Goal: Task Accomplishment & Management: Manage account settings

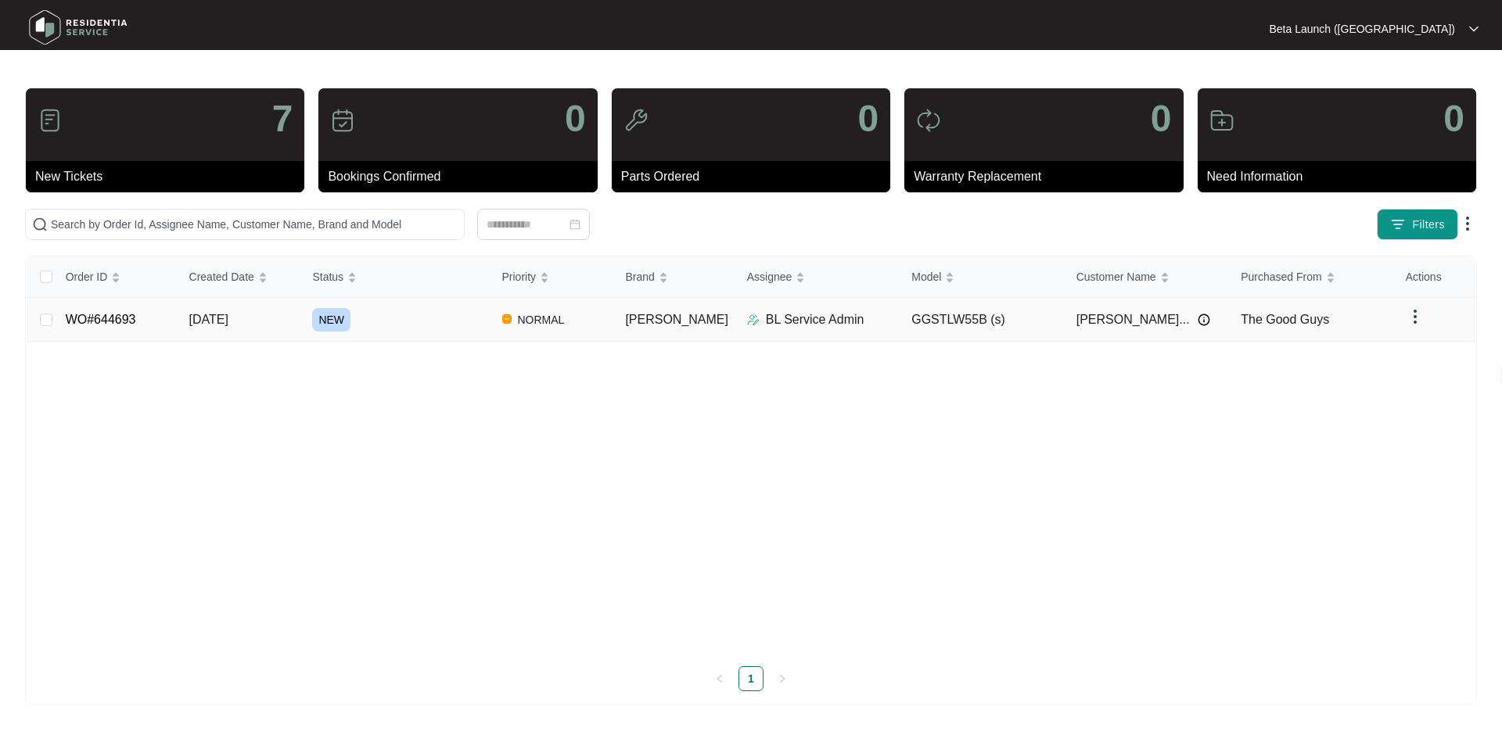
click at [105, 326] on td "WO#644693" at bounding box center [115, 320] width 124 height 44
click at [109, 321] on link "WO#644693" at bounding box center [101, 319] width 70 height 13
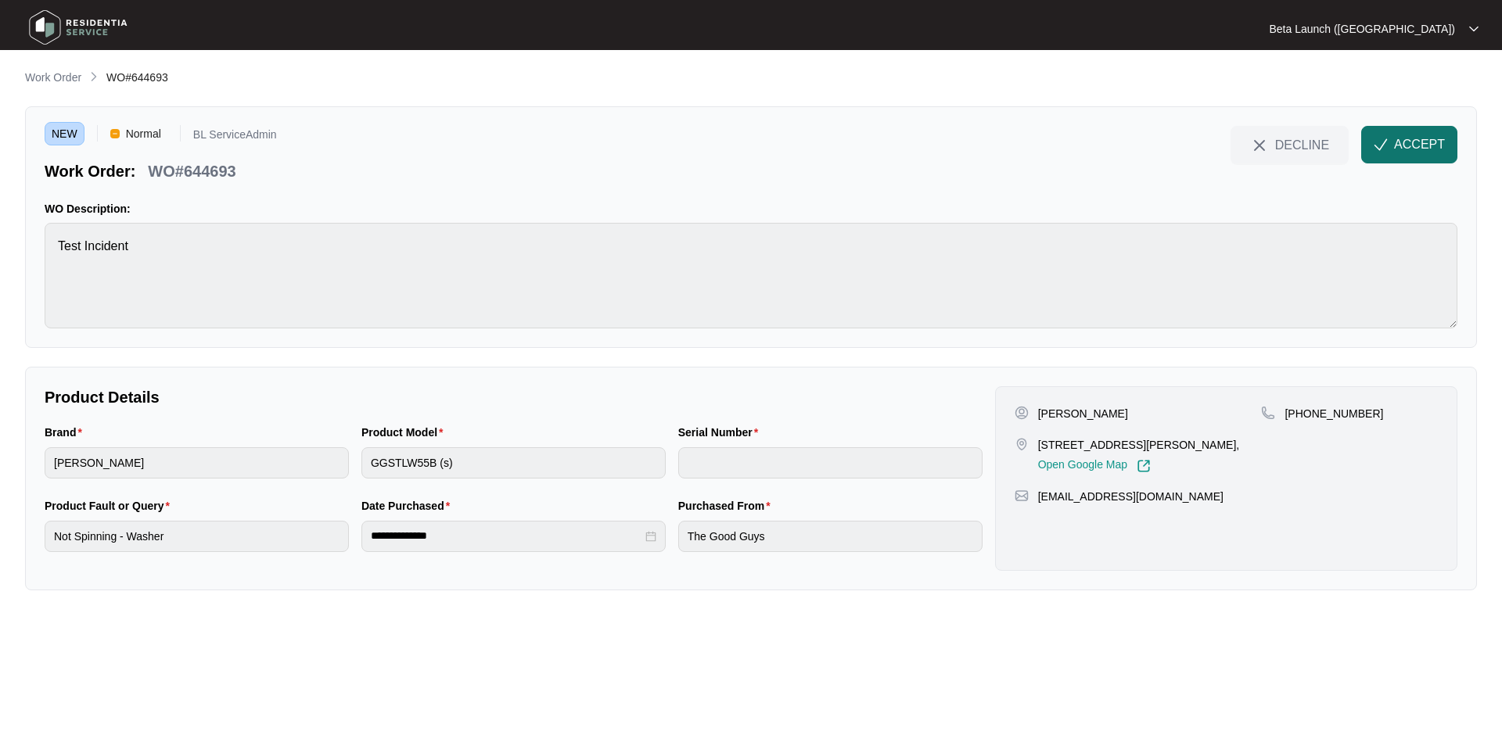
click at [1426, 142] on span "ACCEPT" at bounding box center [1419, 144] width 51 height 19
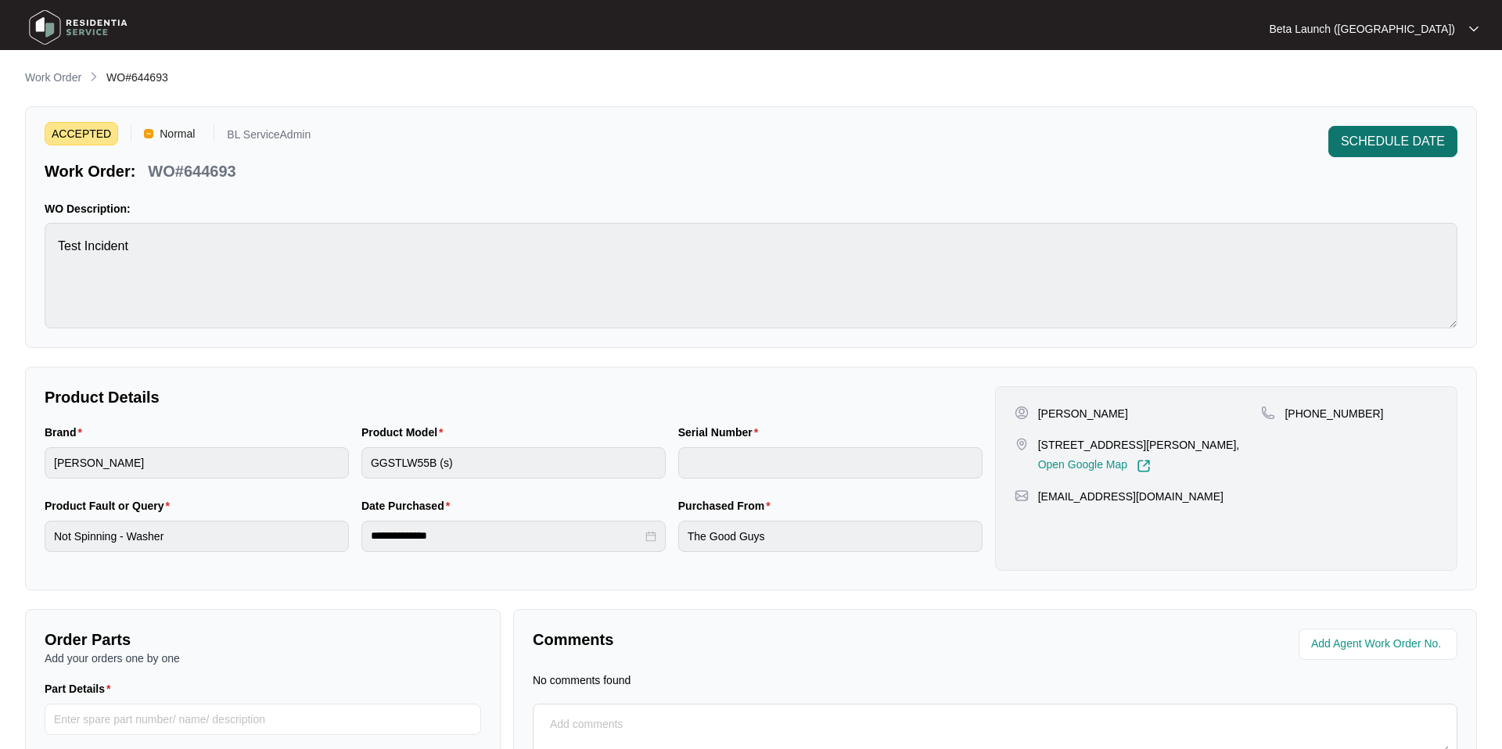
click at [1419, 144] on span "SCHEDULE DATE" at bounding box center [1392, 141] width 104 height 19
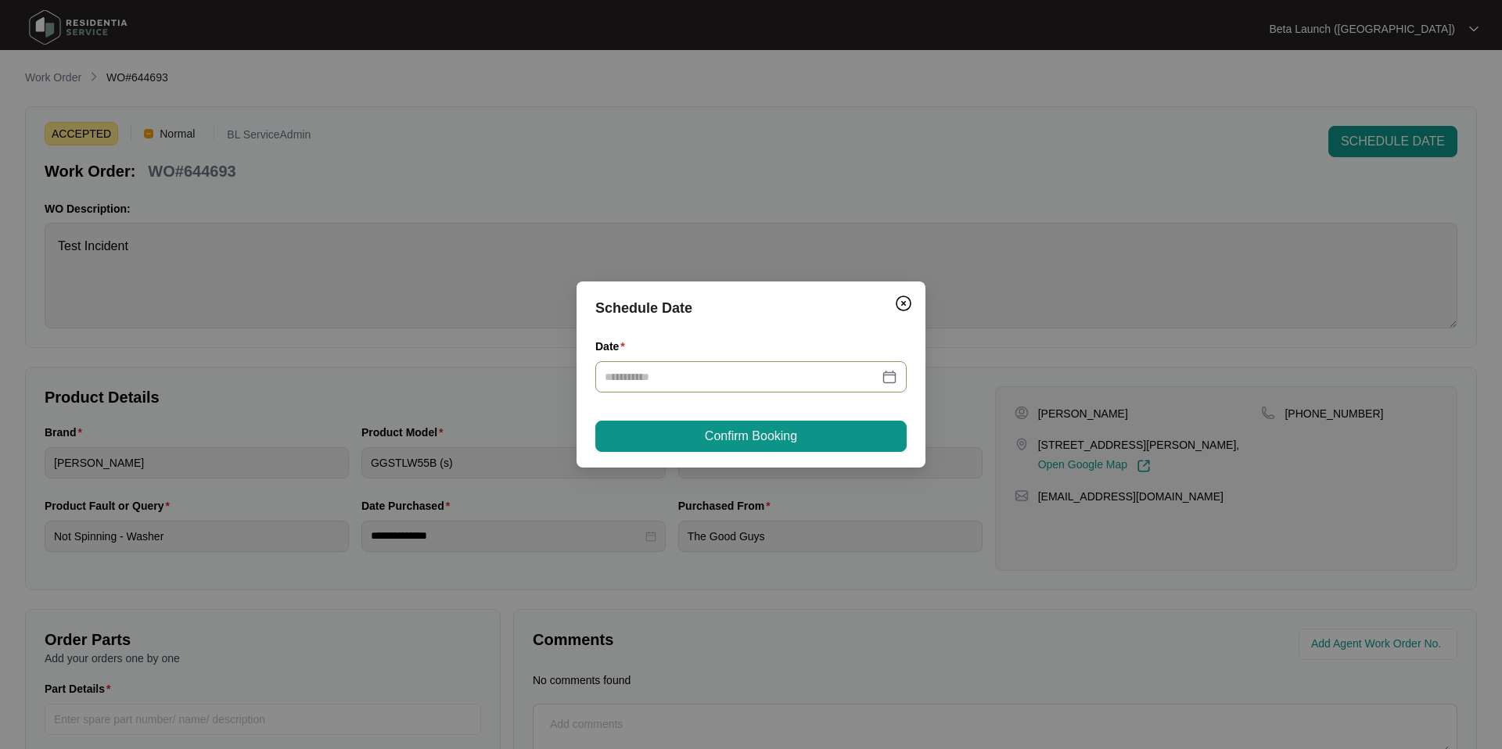
click at [888, 372] on div at bounding box center [751, 376] width 292 height 17
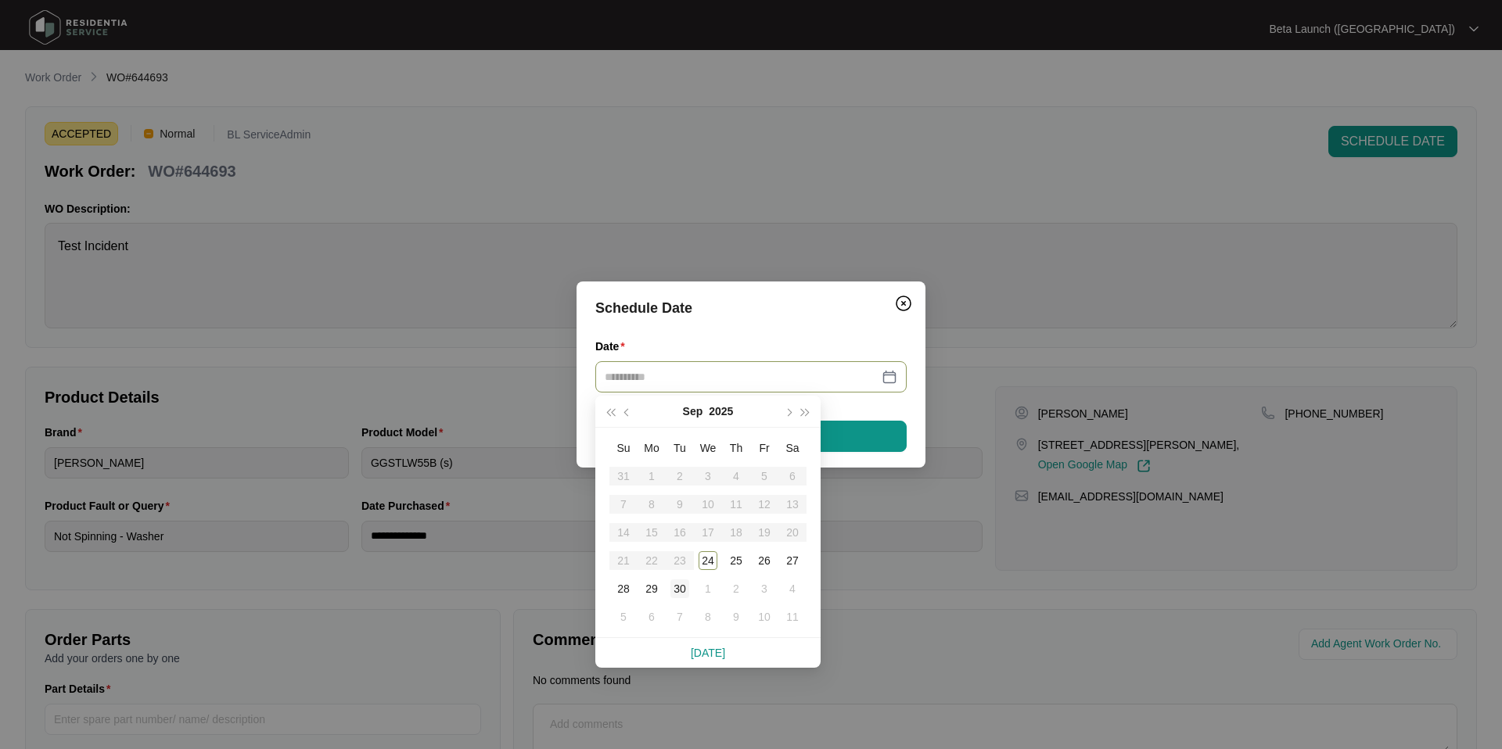
click at [680, 593] on div "30" at bounding box center [679, 589] width 19 height 19
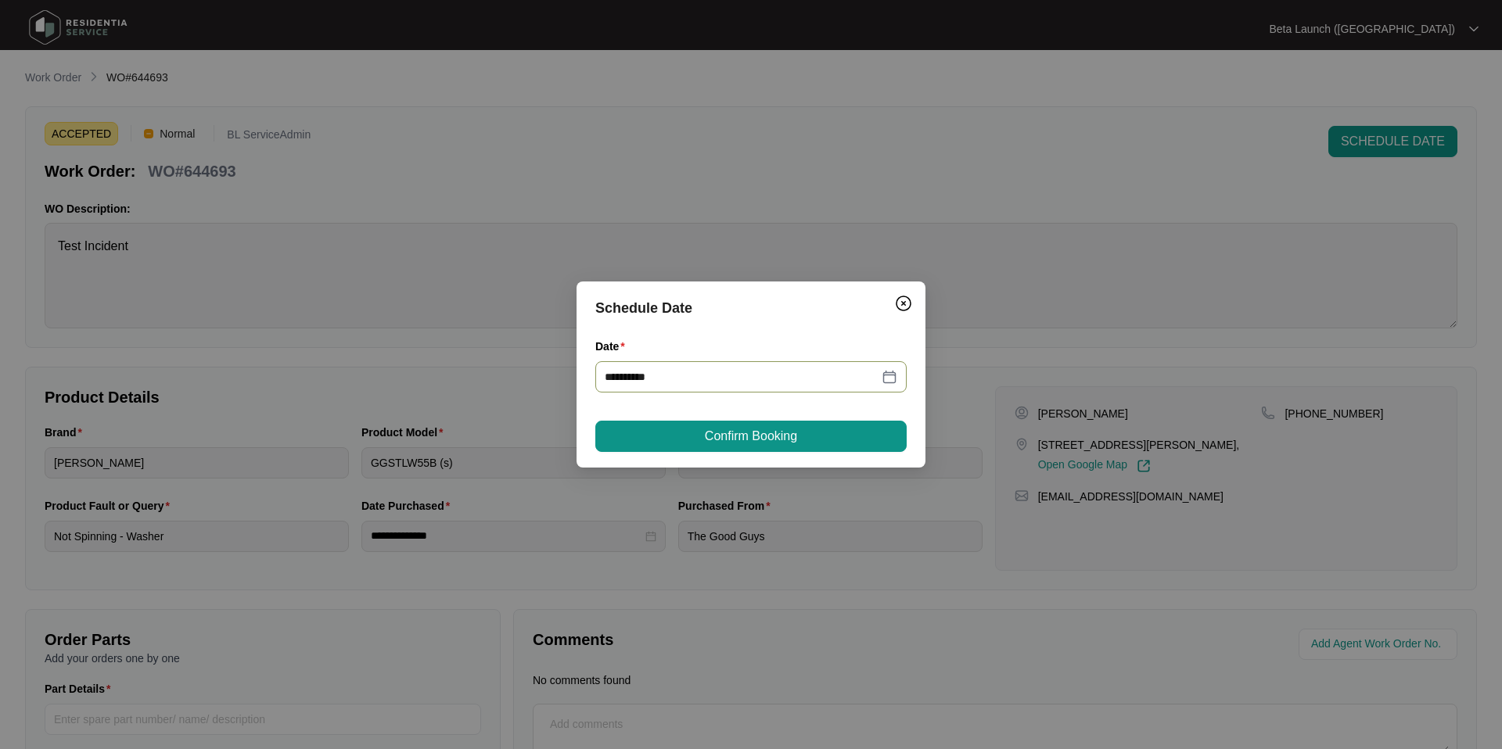
type input "**********"
click at [809, 428] on button "Confirm Booking" at bounding box center [750, 436] width 311 height 31
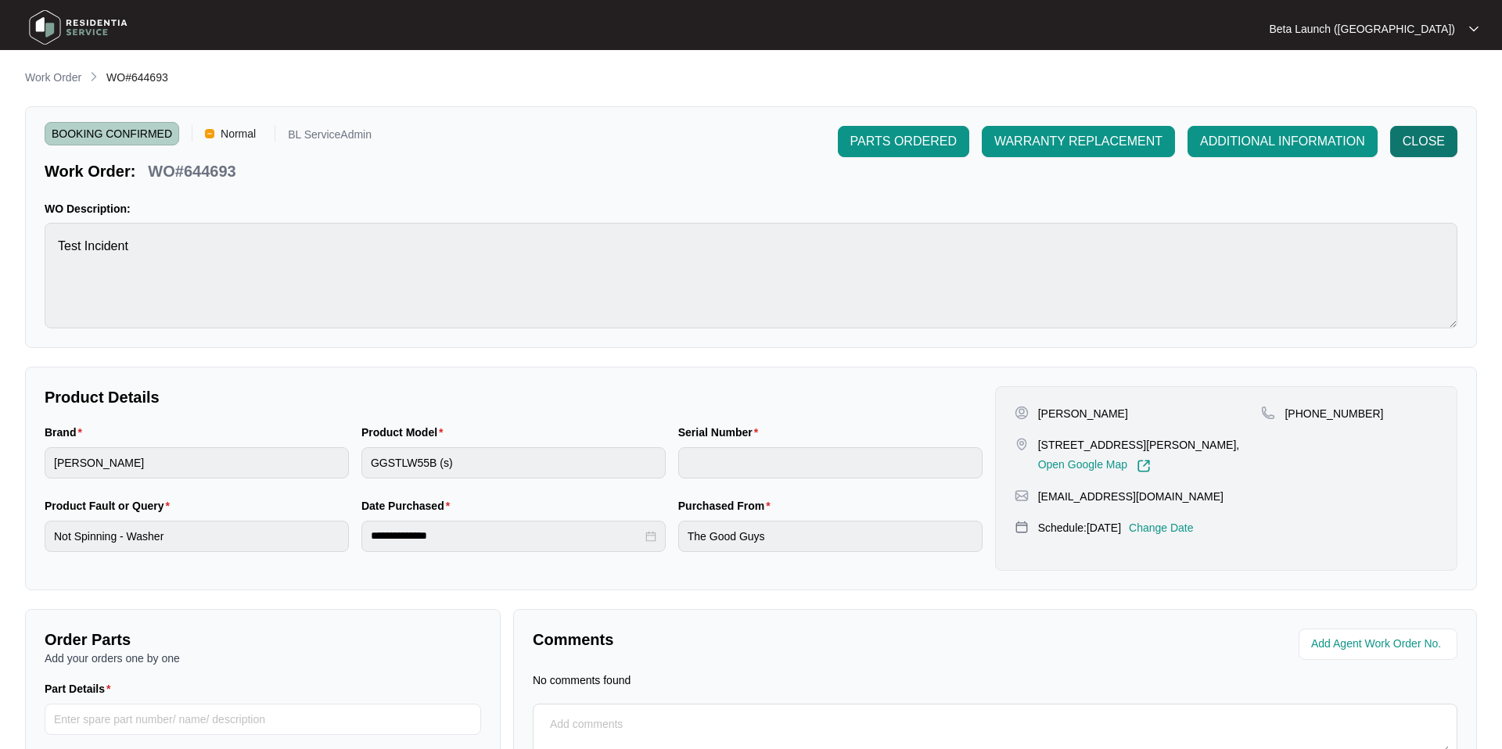
click at [1410, 152] on button "CLOSE" at bounding box center [1423, 141] width 67 height 31
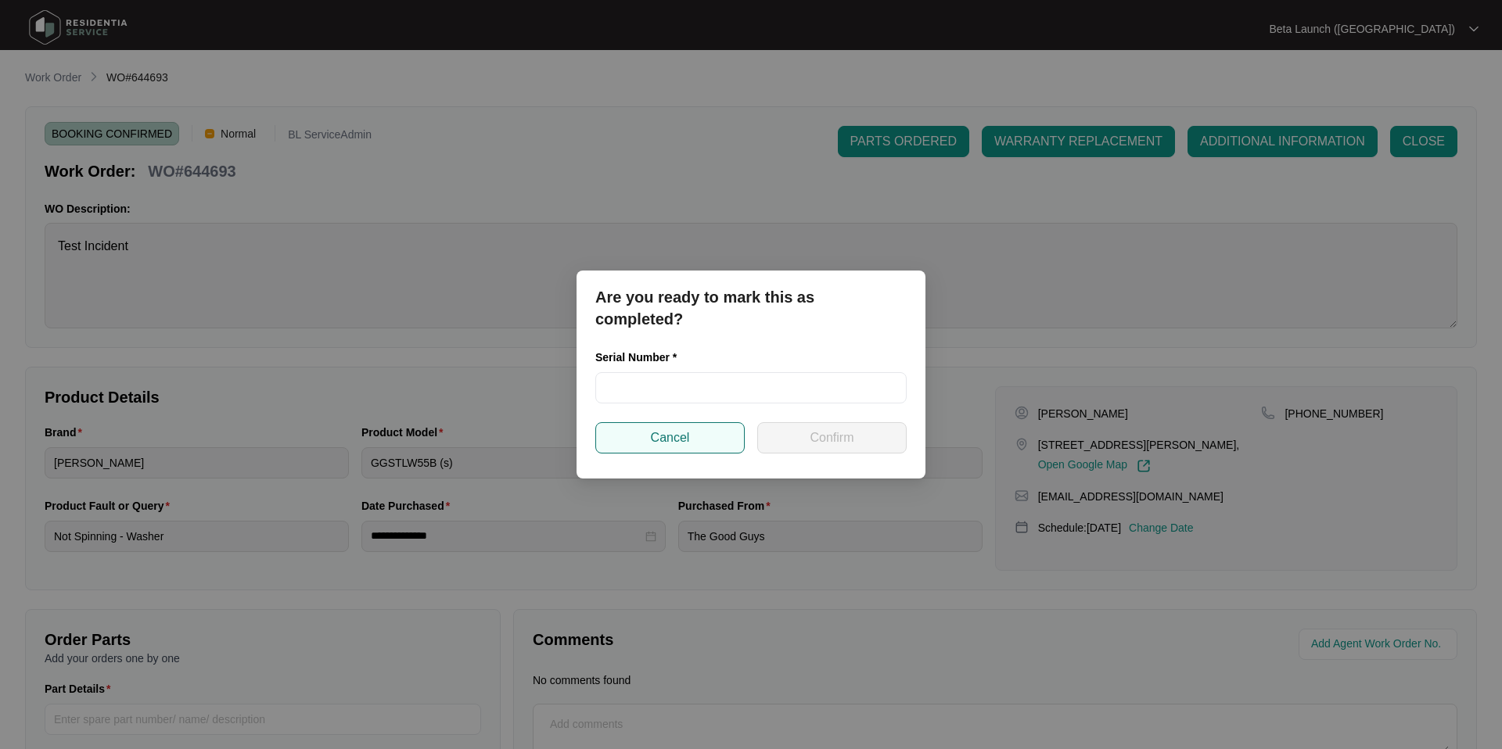
click at [703, 449] on button "Cancel" at bounding box center [669, 437] width 149 height 31
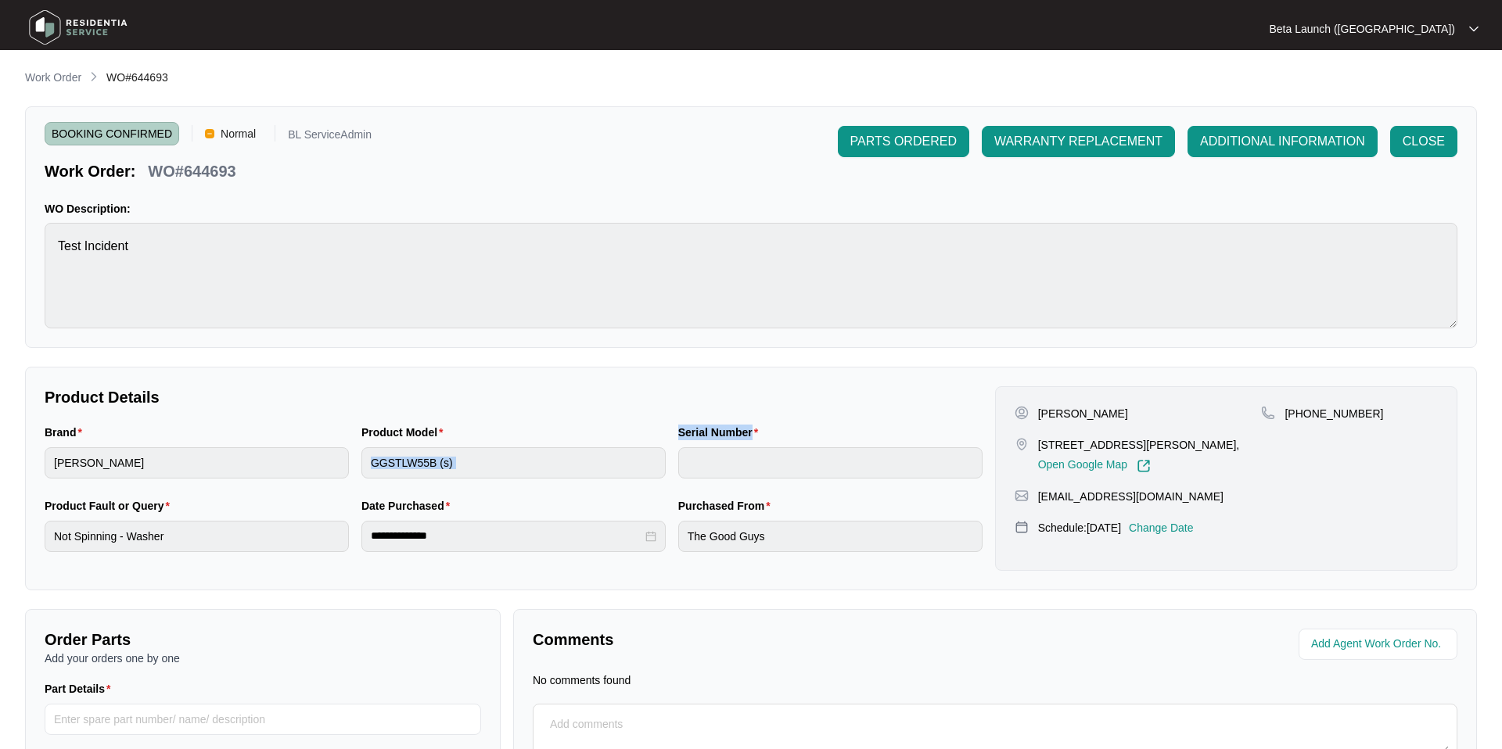
drag, startPoint x: 669, startPoint y: 432, endPoint x: 801, endPoint y: 437, distance: 131.5
click at [801, 437] on div "Brand sôlt Product Model GGSTLW55B (s) Serial Number" at bounding box center [513, 461] width 950 height 74
click at [857, 416] on div "**********" at bounding box center [513, 478] width 950 height 185
click at [1422, 138] on span "CLOSE" at bounding box center [1423, 141] width 42 height 19
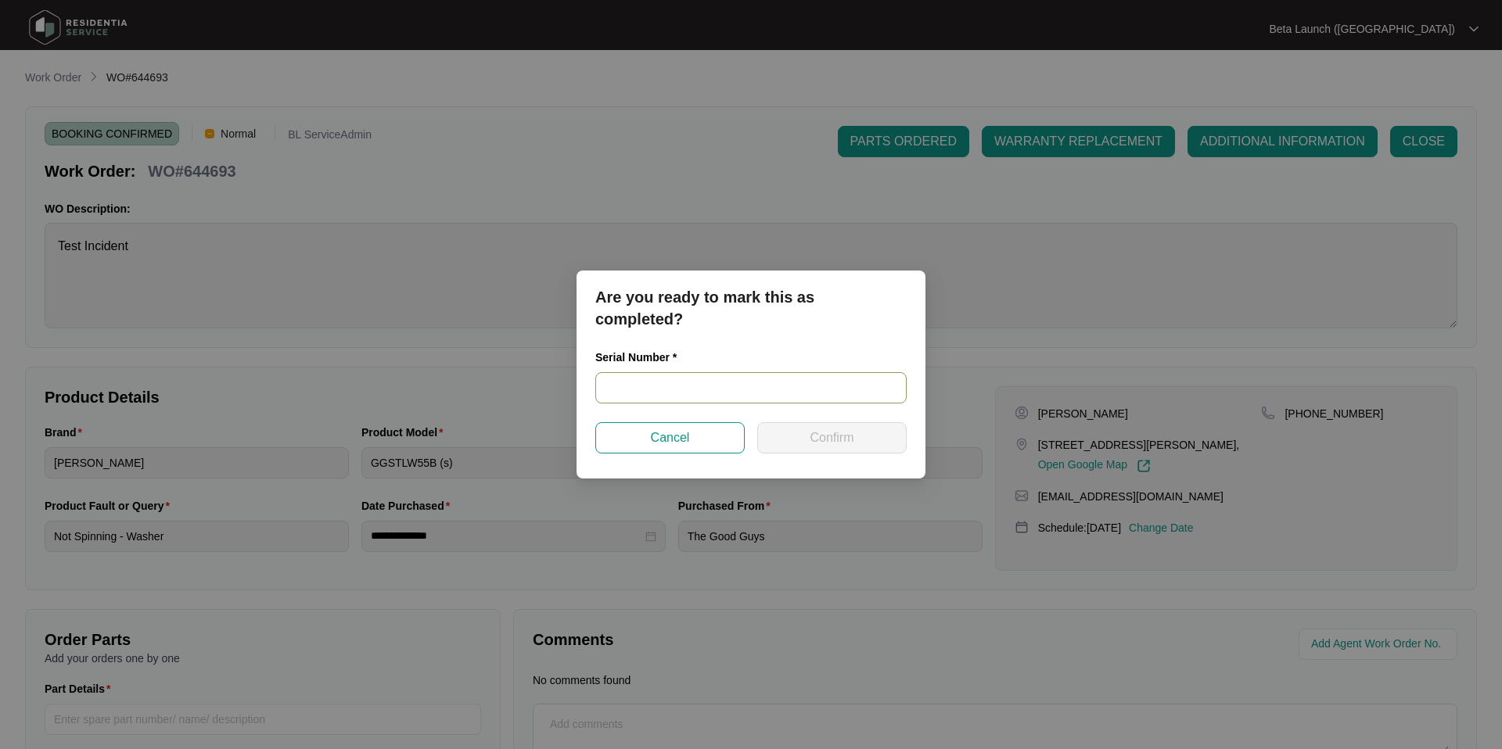
click at [668, 392] on input "text" at bounding box center [750, 387] width 311 height 31
type input "TEST1"
click at [836, 437] on span "Confirm" at bounding box center [831, 438] width 44 height 19
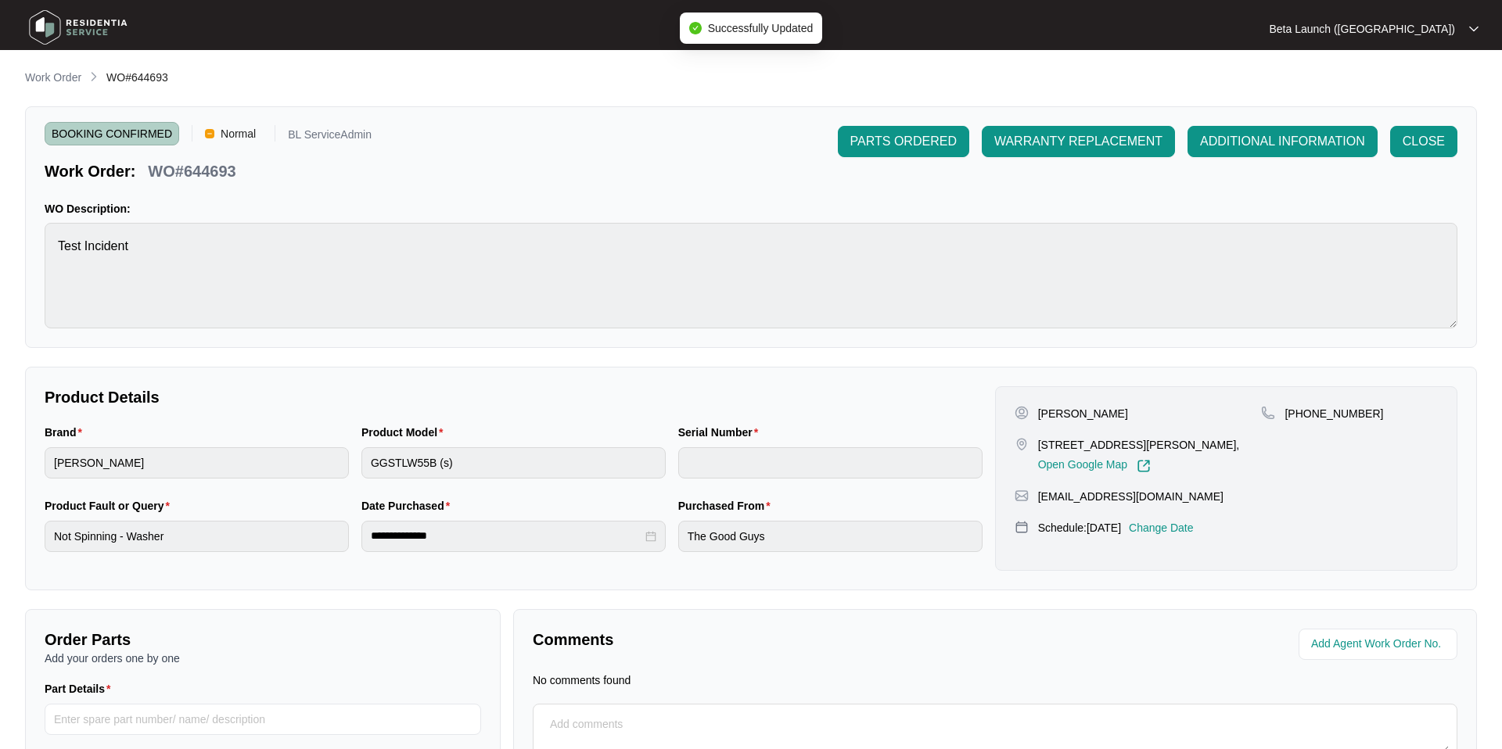
type input "TEST1"
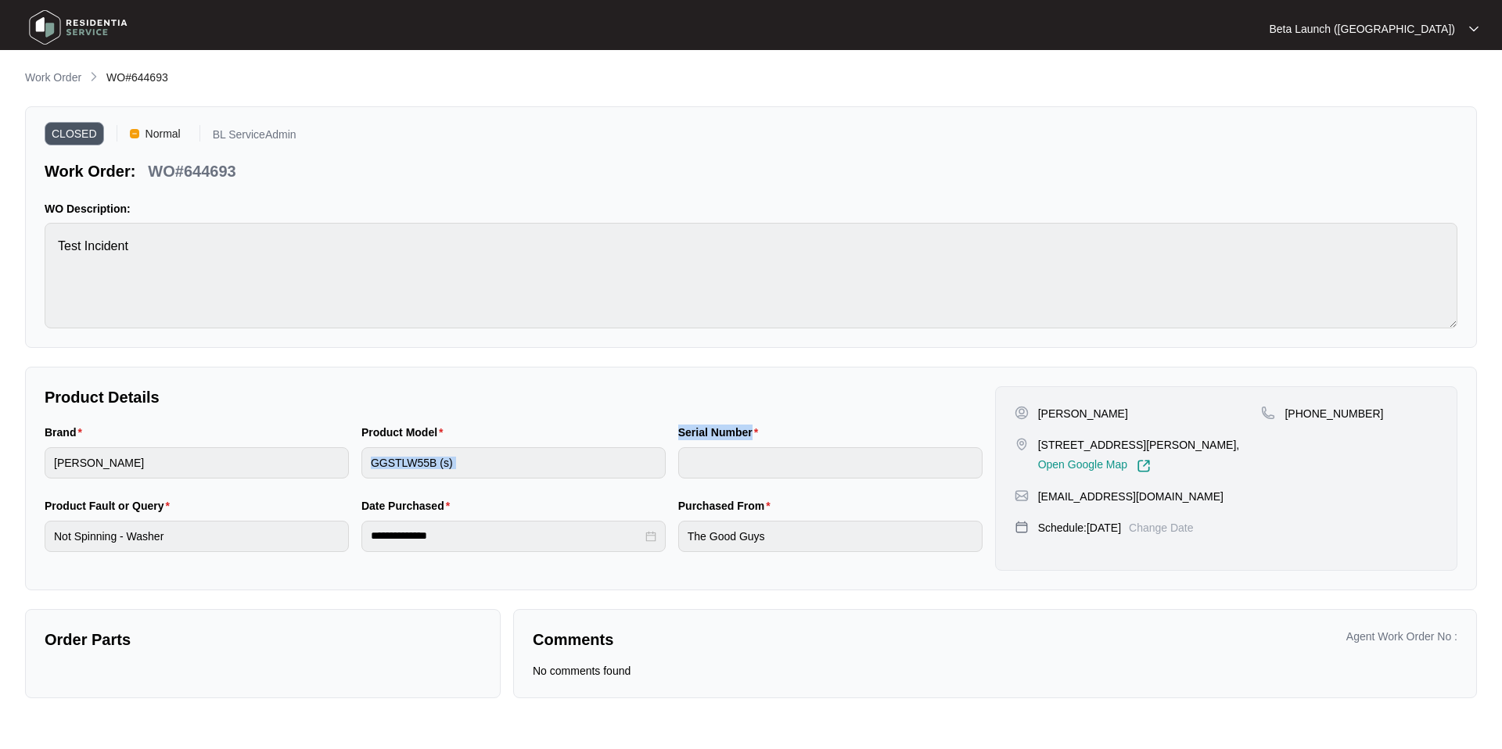
drag, startPoint x: 666, startPoint y: 432, endPoint x: 814, endPoint y: 429, distance: 147.8
click at [815, 430] on div "Brand [PERSON_NAME] Product Model GGSTLW55B (s) Serial Number" at bounding box center [513, 461] width 950 height 74
click at [870, 396] on p "Product Details" at bounding box center [514, 397] width 938 height 22
drag, startPoint x: 678, startPoint y: 432, endPoint x: 782, endPoint y: 432, distance: 104.0
click at [781, 432] on div "Serial Number" at bounding box center [830, 435] width 304 height 23
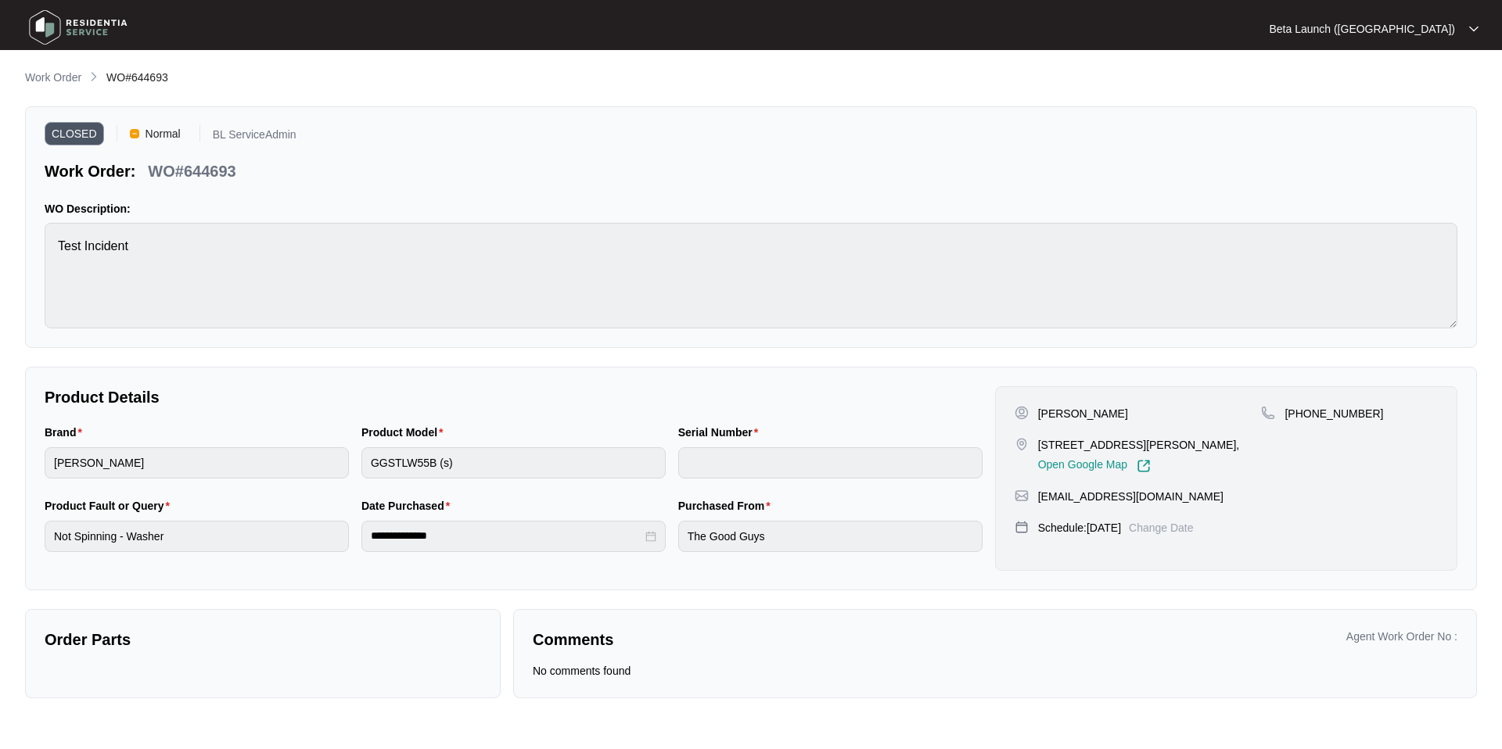
drag, startPoint x: 782, startPoint y: 432, endPoint x: 132, endPoint y: 81, distance: 739.1
click at [132, 81] on div "**********" at bounding box center [751, 384] width 1452 height 630
drag, startPoint x: 135, startPoint y: 81, endPoint x: 214, endPoint y: 81, distance: 78.2
click at [214, 81] on div "Work Order WO#644693" at bounding box center [751, 78] width 1452 height 19
copy span "644693"
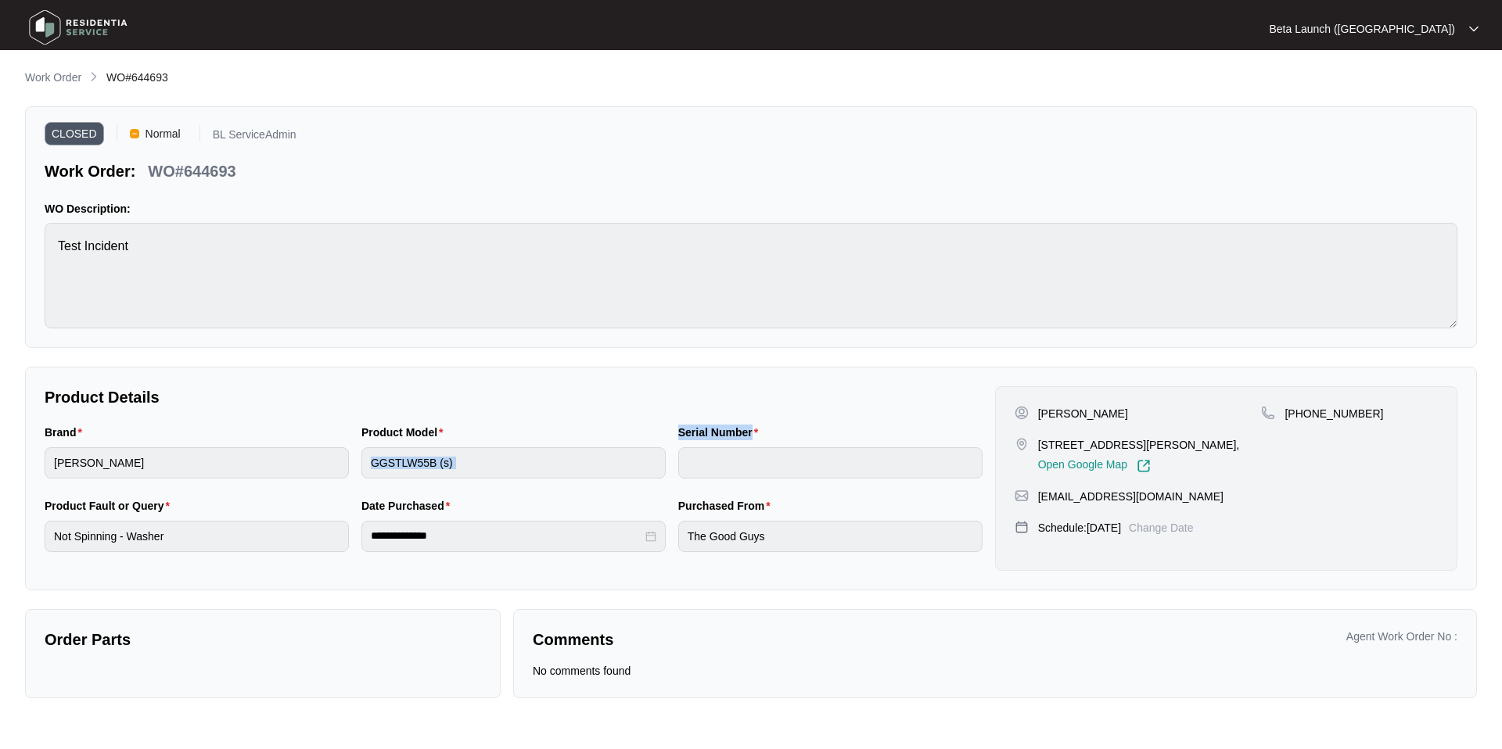
drag, startPoint x: 669, startPoint y: 432, endPoint x: 833, endPoint y: 432, distance: 163.5
click at [834, 432] on div "Brand sôlt Product Model GGSTLW55B (s) Serial Number" at bounding box center [513, 461] width 950 height 74
click at [884, 409] on div "**********" at bounding box center [513, 478] width 950 height 185
click at [70, 77] on p "Work Order" at bounding box center [53, 78] width 56 height 16
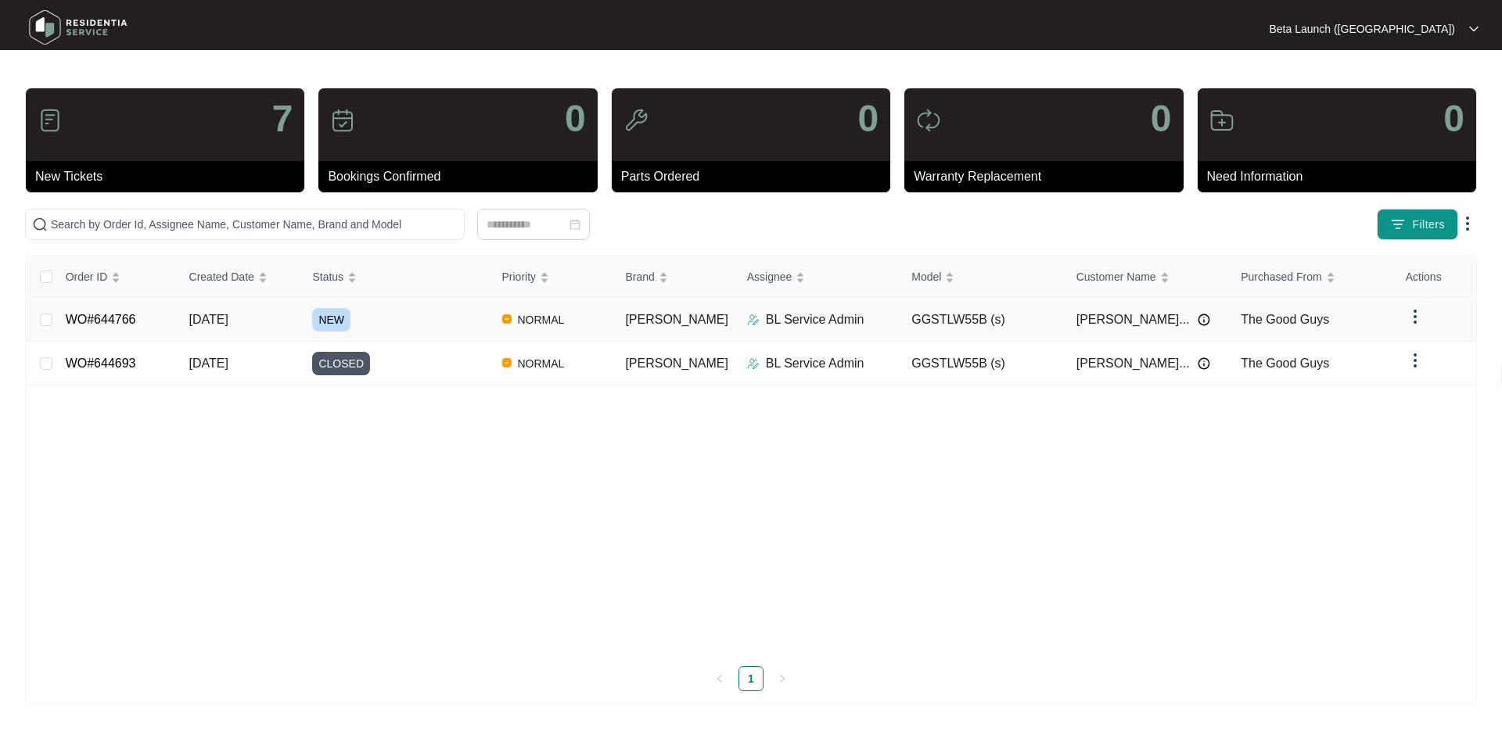
click at [118, 318] on link "WO#644766" at bounding box center [101, 319] width 70 height 13
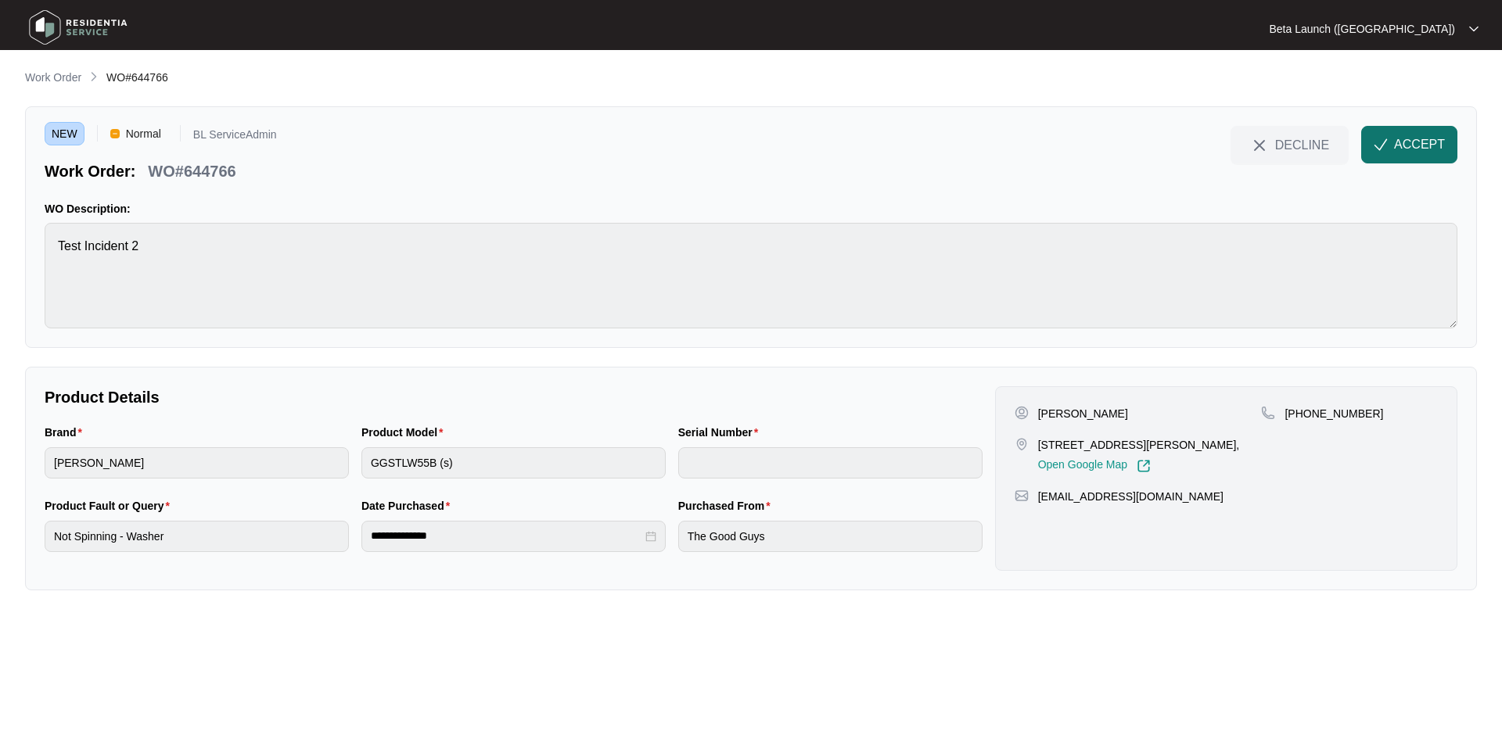
click at [1404, 146] on span "ACCEPT" at bounding box center [1419, 144] width 51 height 19
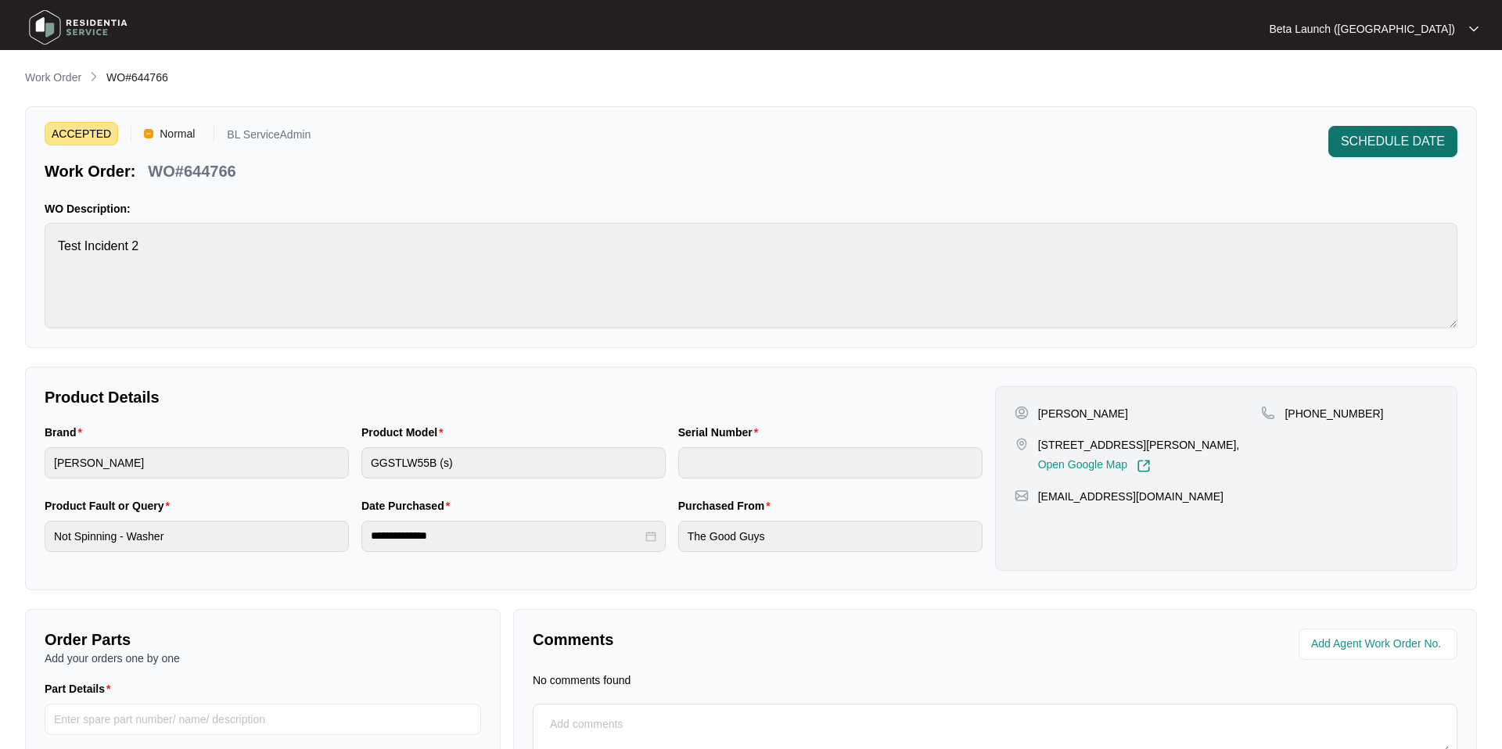
click at [1398, 153] on button "SCHEDULE DATE" at bounding box center [1392, 141] width 129 height 31
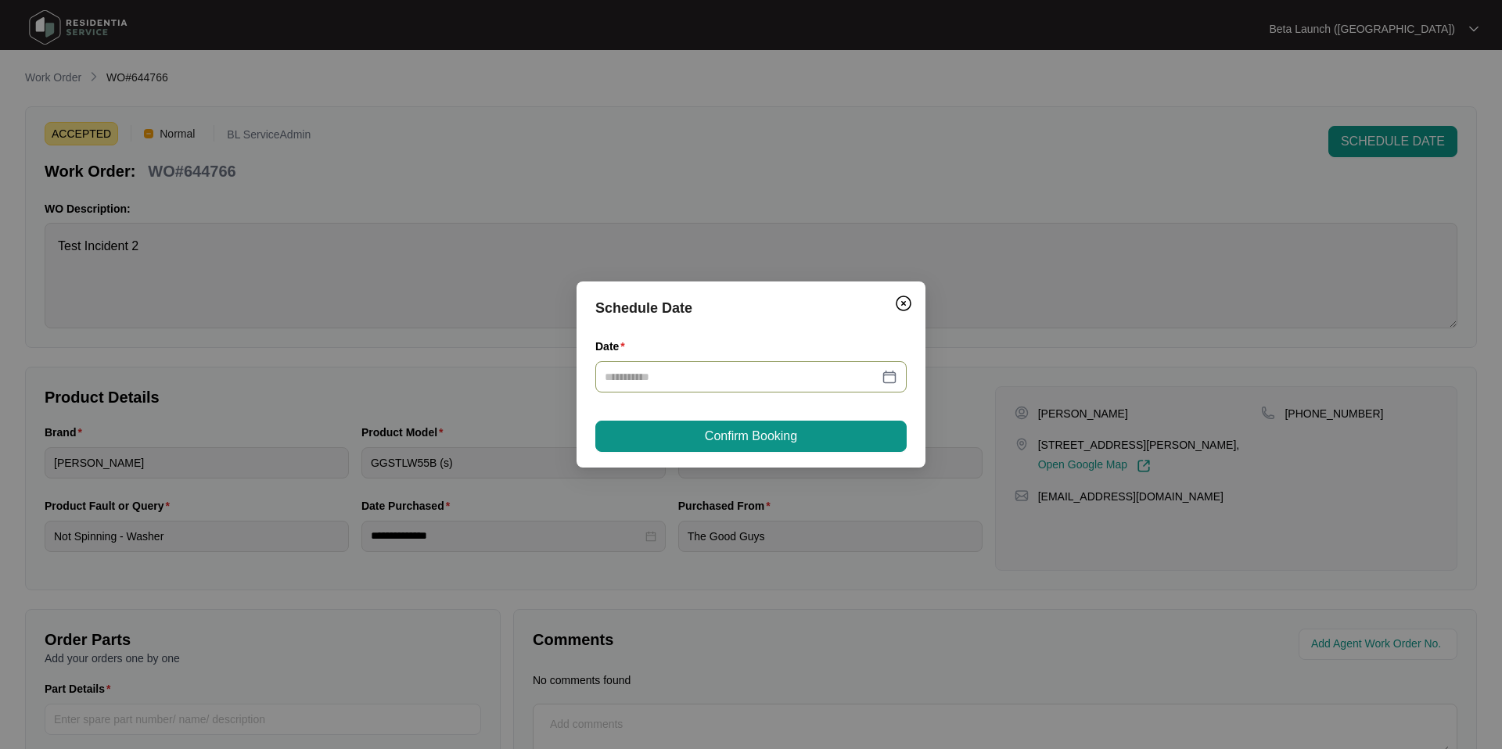
click at [891, 381] on div at bounding box center [751, 376] width 292 height 17
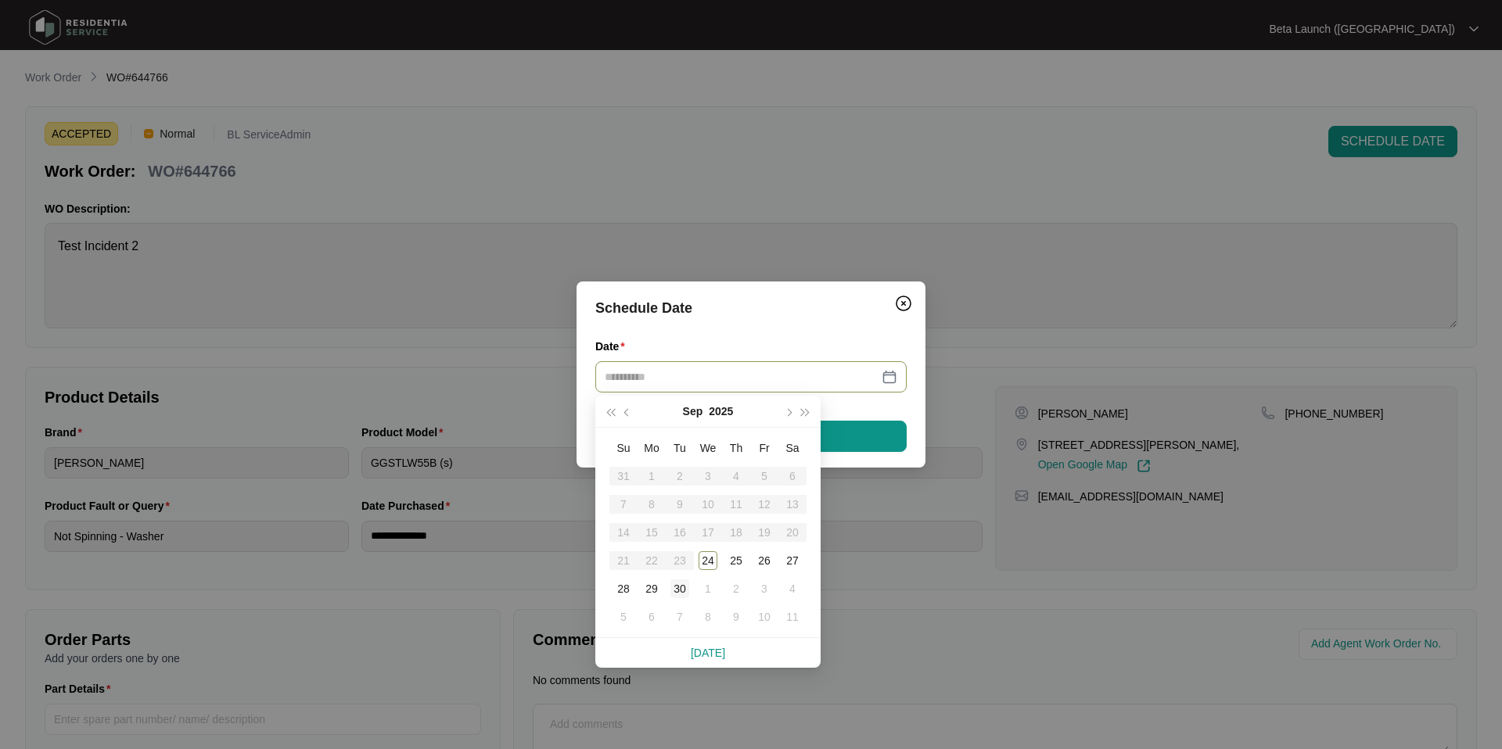
type input "**********"
click at [676, 587] on div "30" at bounding box center [679, 589] width 19 height 19
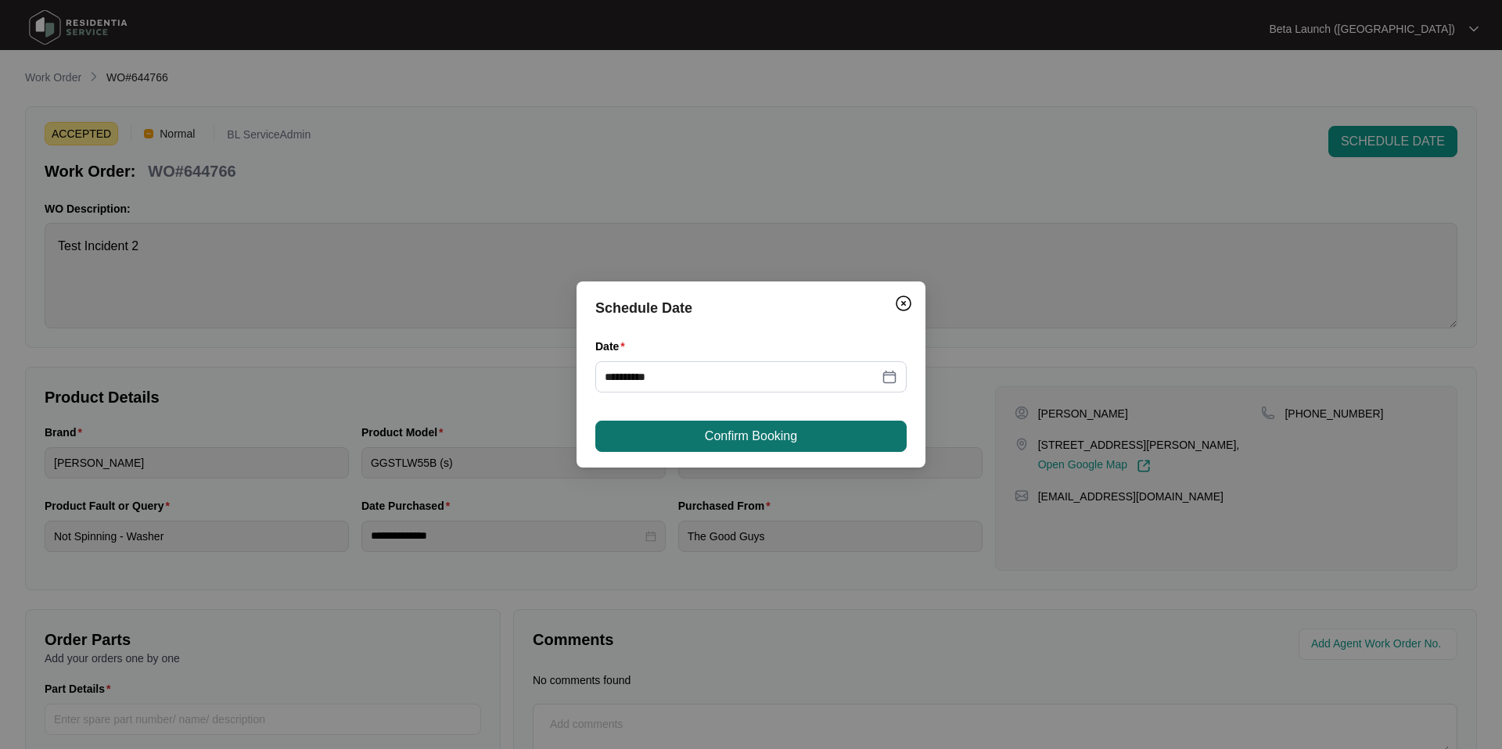
click at [773, 435] on span "Confirm Booking" at bounding box center [751, 436] width 92 height 19
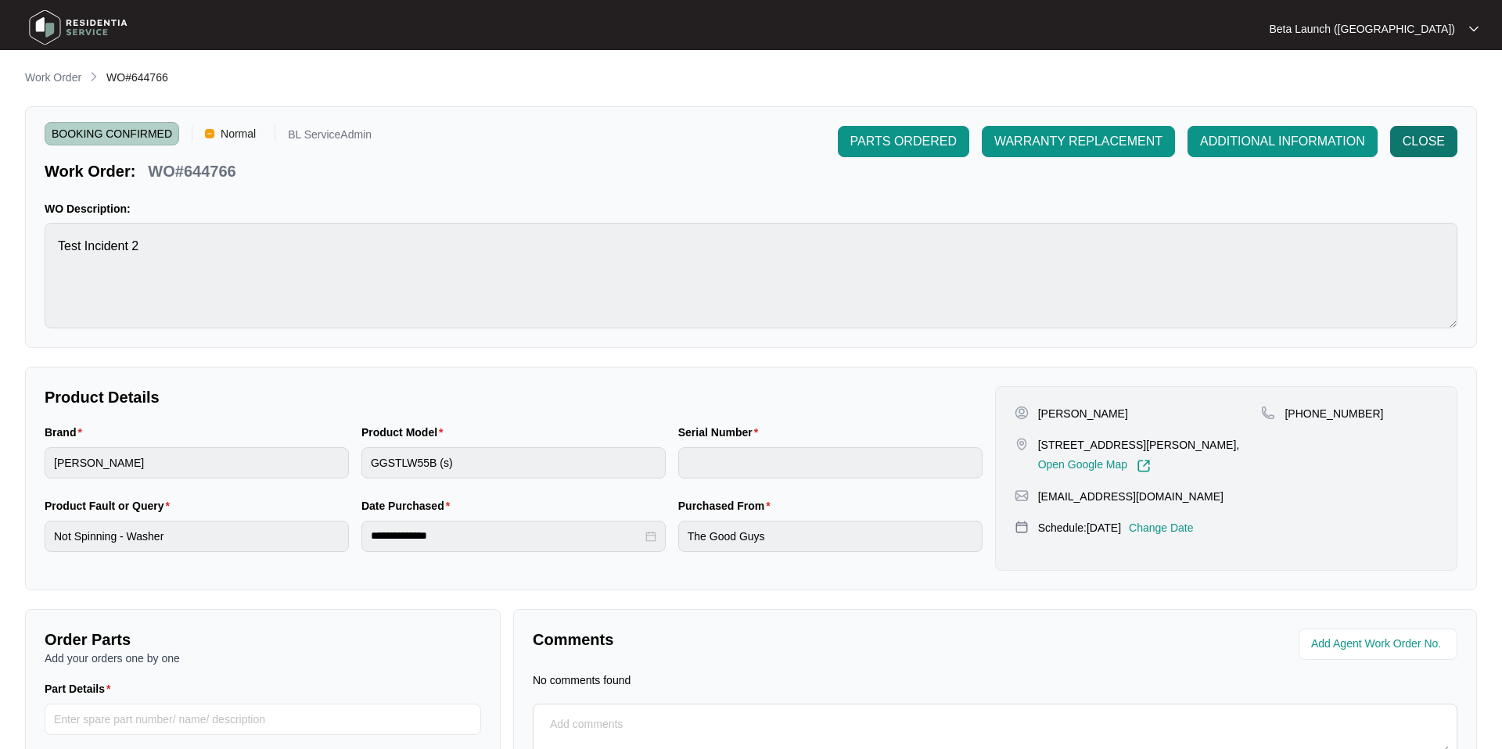
click at [1413, 142] on span "CLOSE" at bounding box center [1423, 141] width 42 height 19
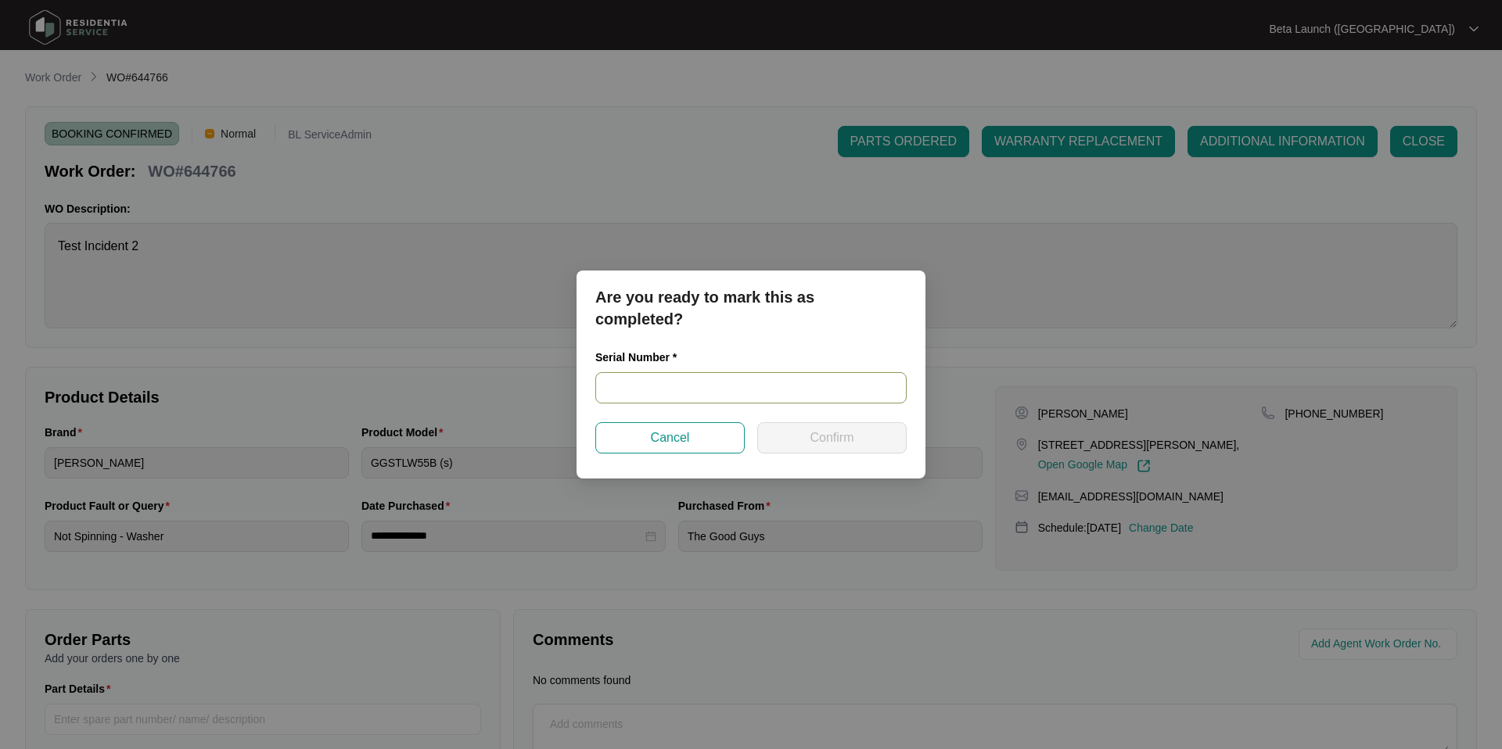
click at [721, 390] on input "text" at bounding box center [750, 387] width 311 height 31
type input "Test2"
click at [835, 440] on span "Confirm" at bounding box center [831, 438] width 44 height 19
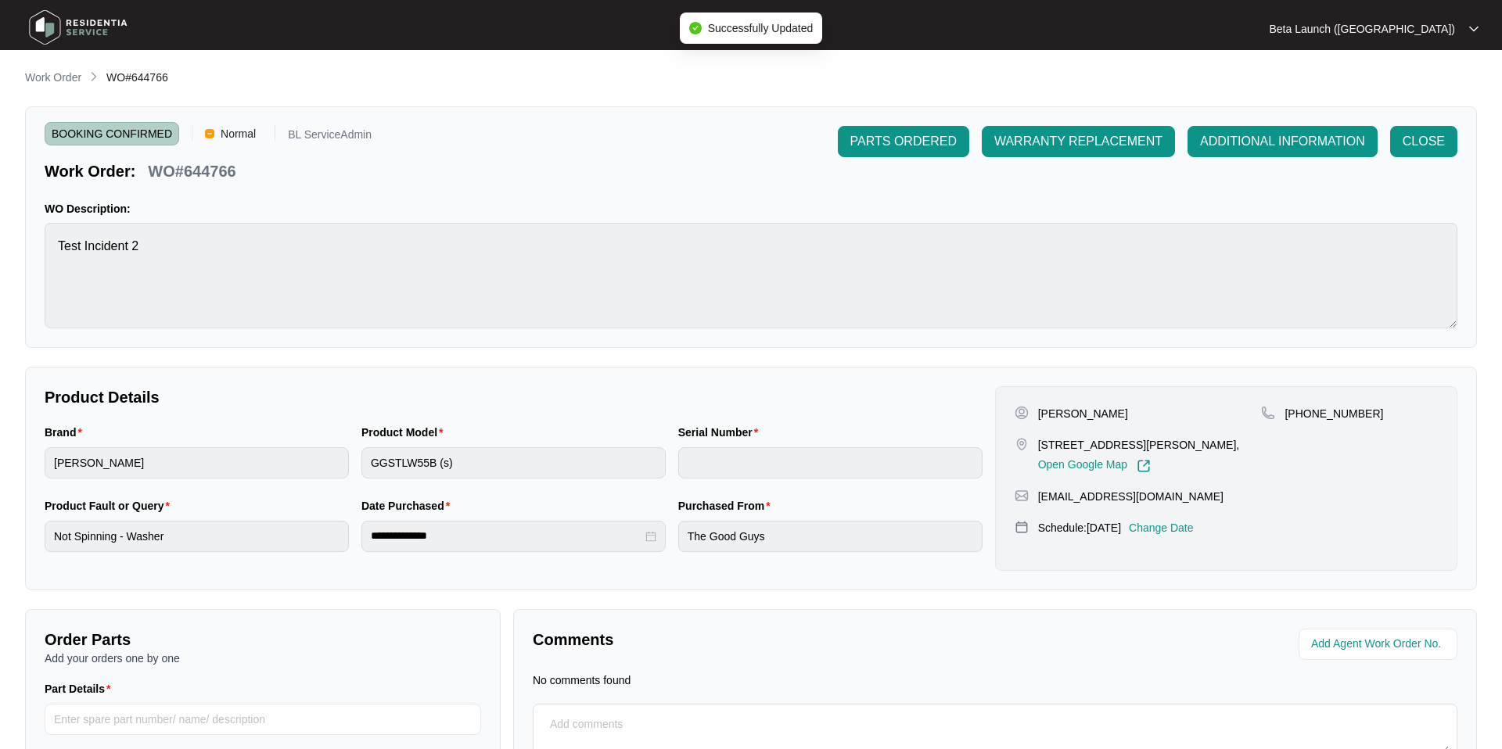
type input "Test2"
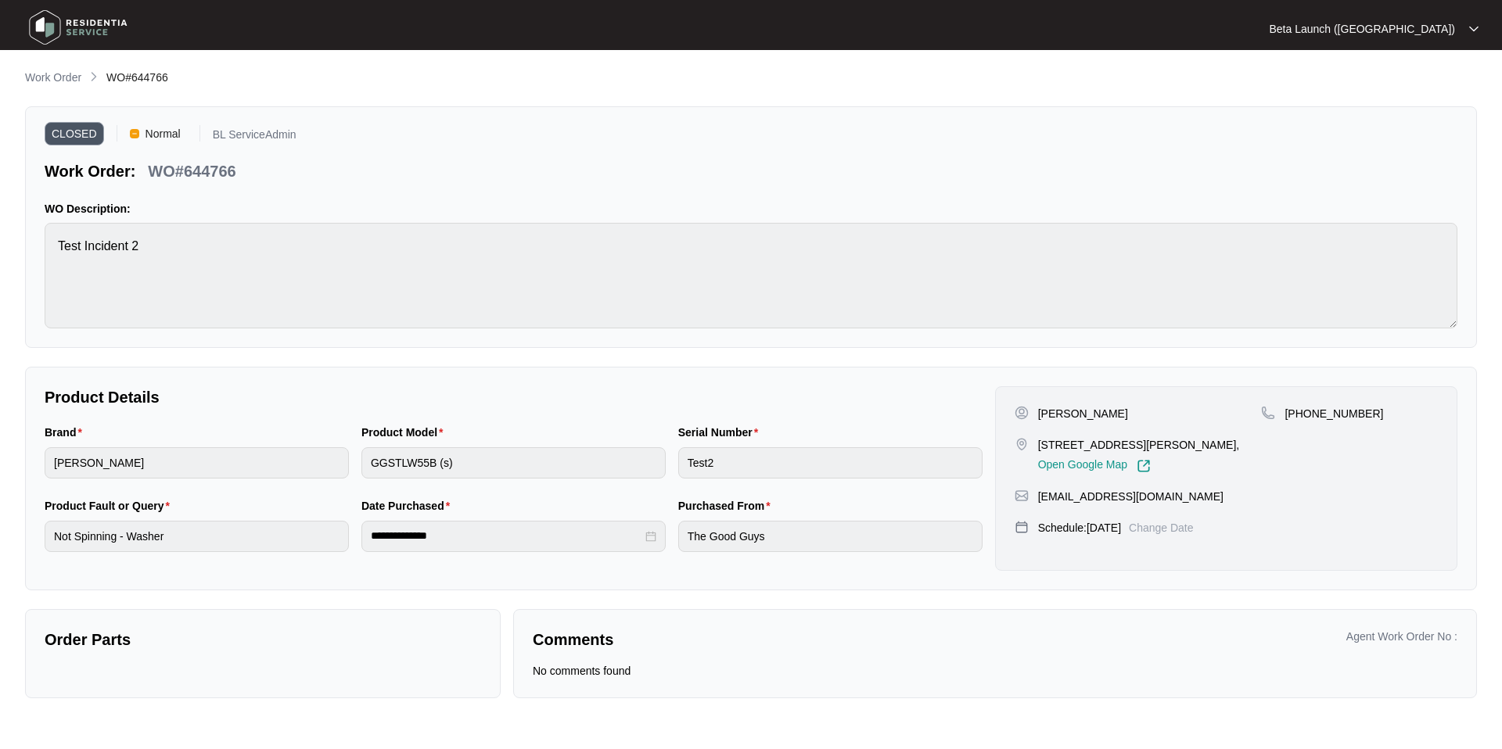
click at [1399, 129] on div "CLOSED Normal BL ServiceAdmin Work Order: WO#644766" at bounding box center [751, 154] width 1412 height 56
click at [58, 79] on p "Work Order" at bounding box center [53, 78] width 56 height 16
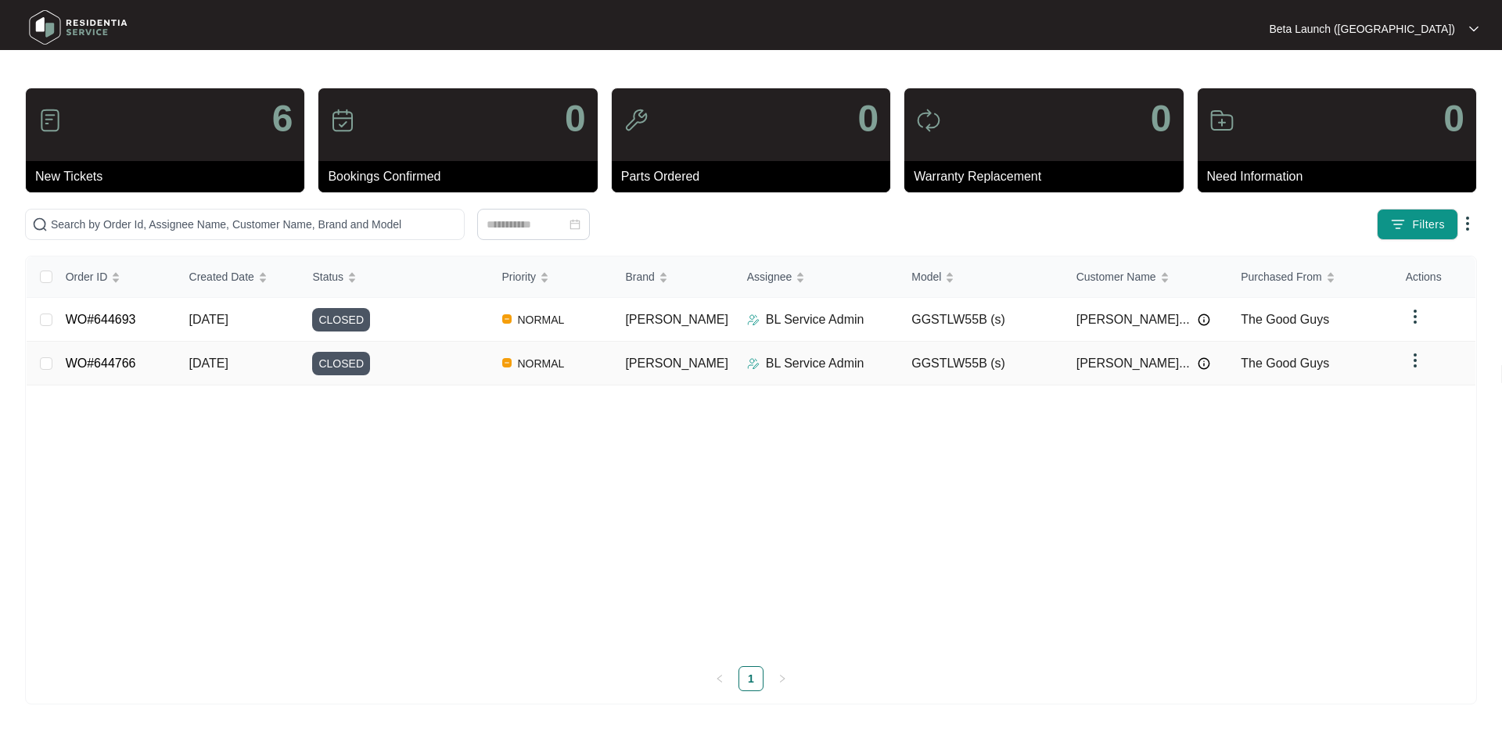
click at [99, 364] on link "WO#644766" at bounding box center [101, 363] width 70 height 13
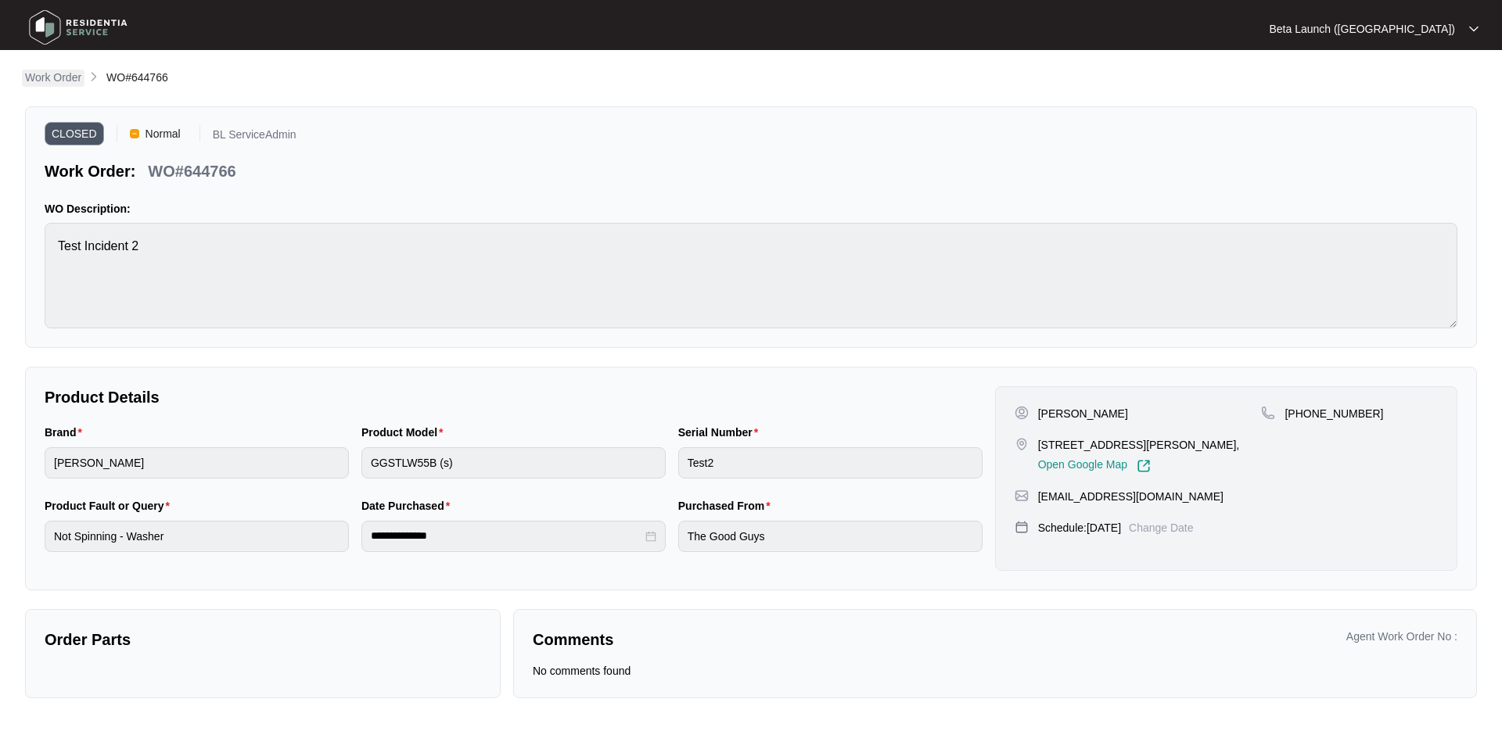
click at [59, 80] on p "Work Order" at bounding box center [53, 78] width 56 height 16
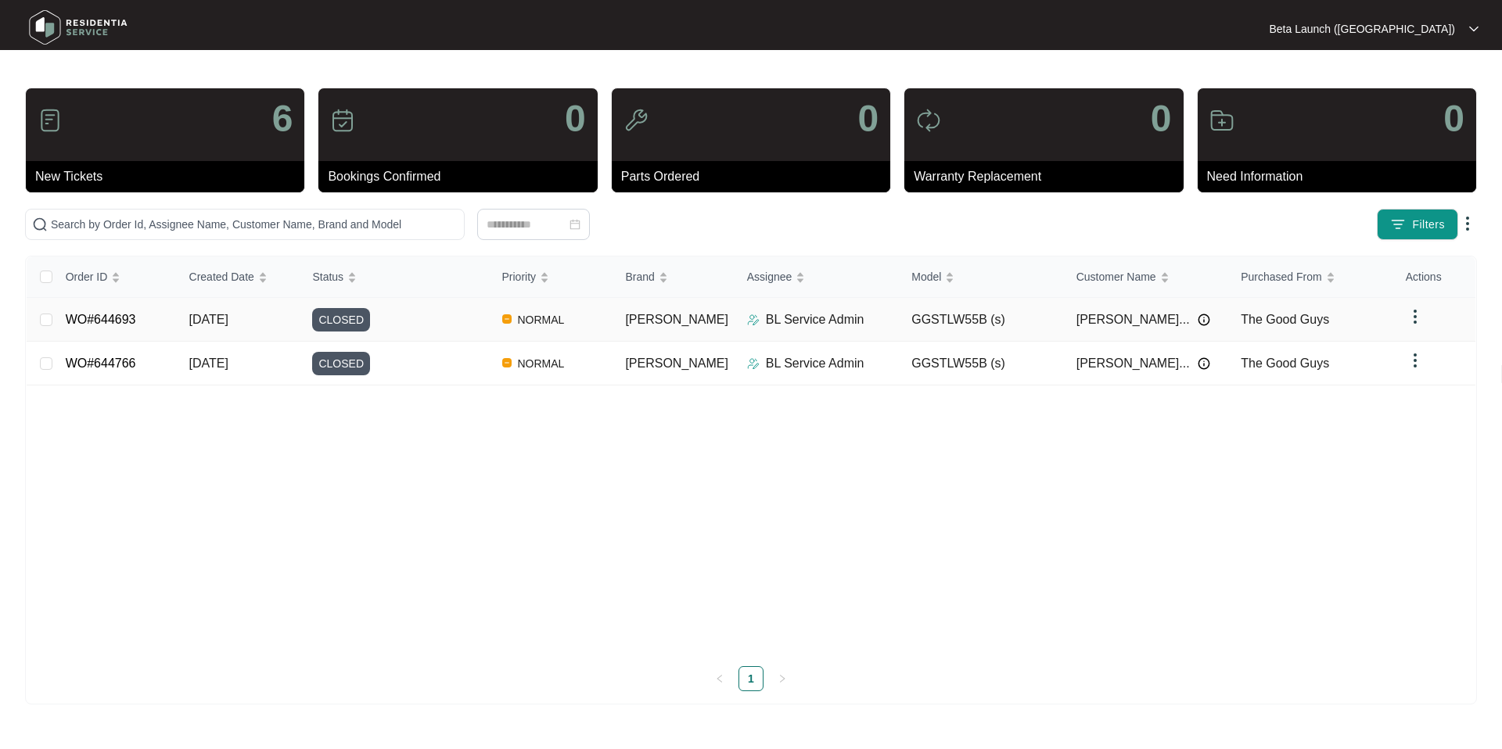
click at [125, 321] on link "WO#644693" at bounding box center [101, 319] width 70 height 13
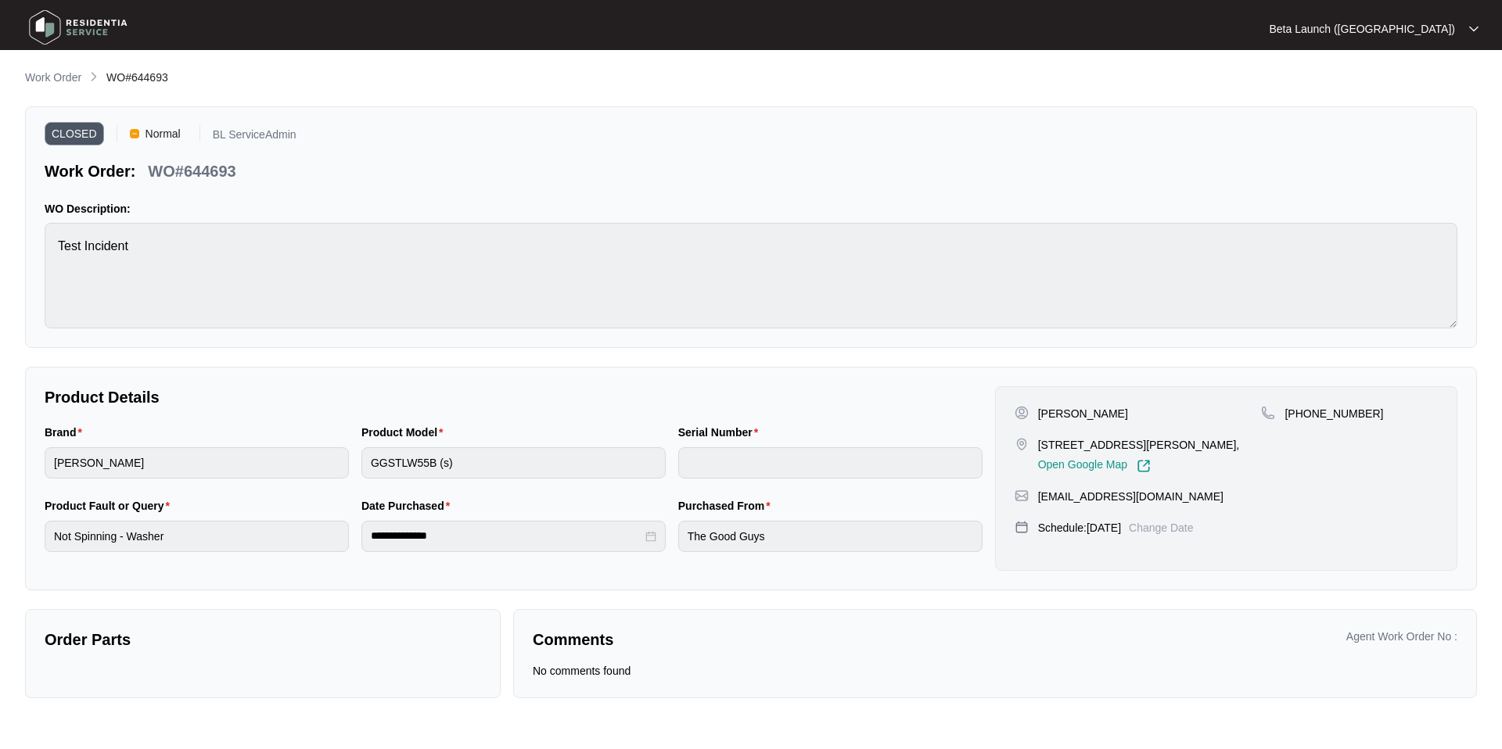
click at [712, 442] on div "Serial Number" at bounding box center [830, 435] width 304 height 23
drag, startPoint x: 151, startPoint y: 174, endPoint x: 300, endPoint y: 177, distance: 149.4
click at [300, 177] on div "CLOSED Normal BL ServiceAdmin Work Order: WO#644693" at bounding box center [751, 154] width 1412 height 56
click at [371, 162] on div "CLOSED Normal BL ServiceAdmin Work Order: WO#644693" at bounding box center [751, 154] width 1412 height 56
click at [506, 193] on div "CLOSED Normal BL ServiceAdmin Work Order: WO#644693 WO Description: Test Incide…" at bounding box center [751, 227] width 1452 height 242
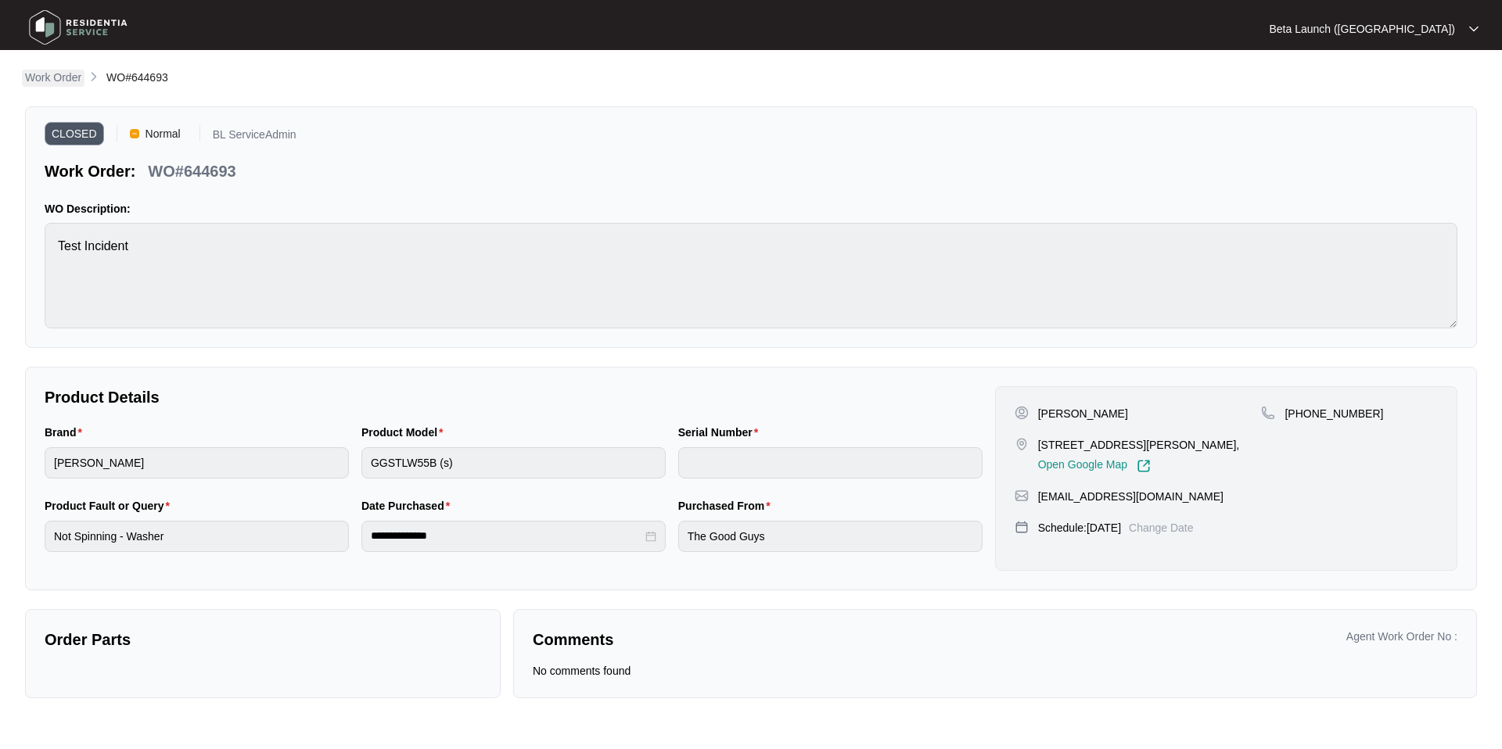
click at [56, 78] on p "Work Order" at bounding box center [53, 78] width 56 height 16
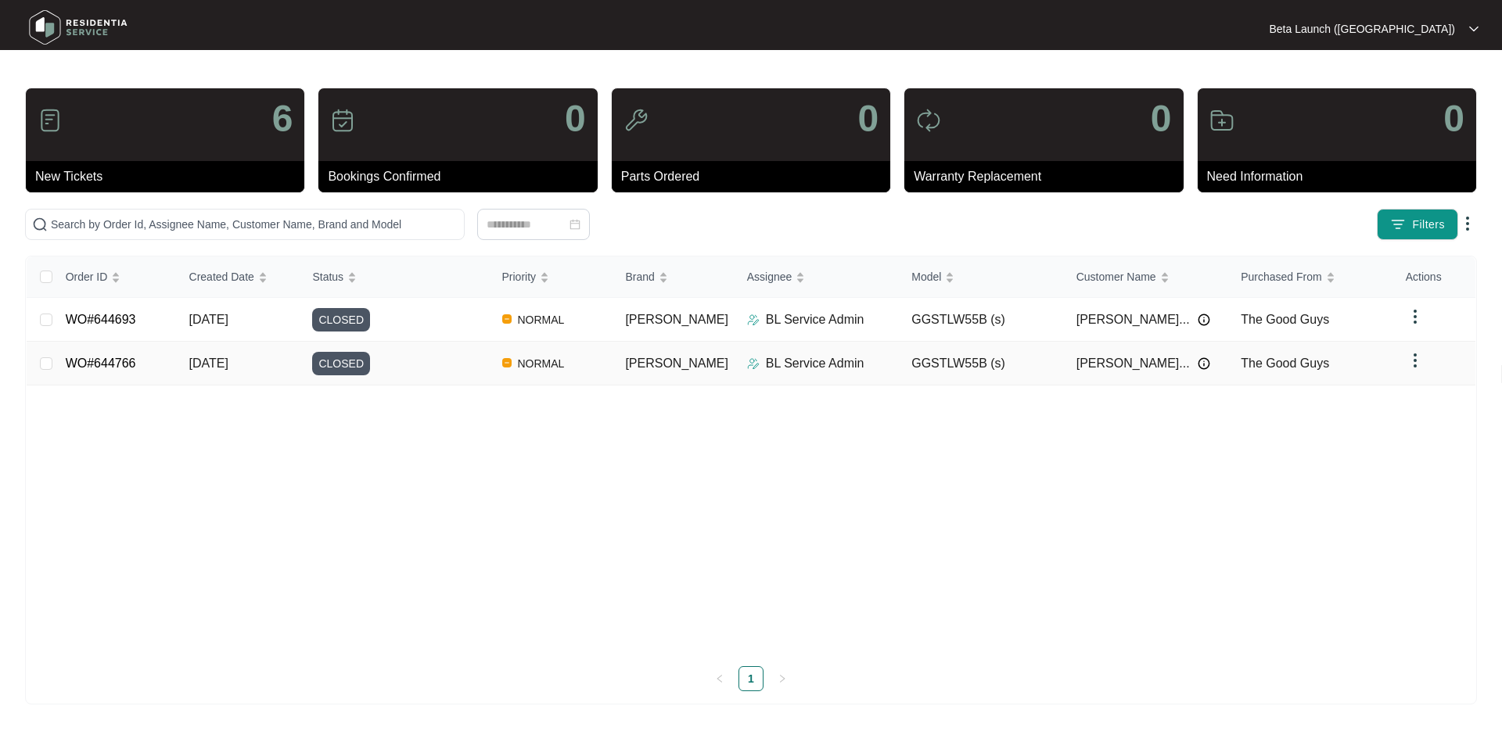
click at [127, 363] on link "WO#644766" at bounding box center [101, 363] width 70 height 13
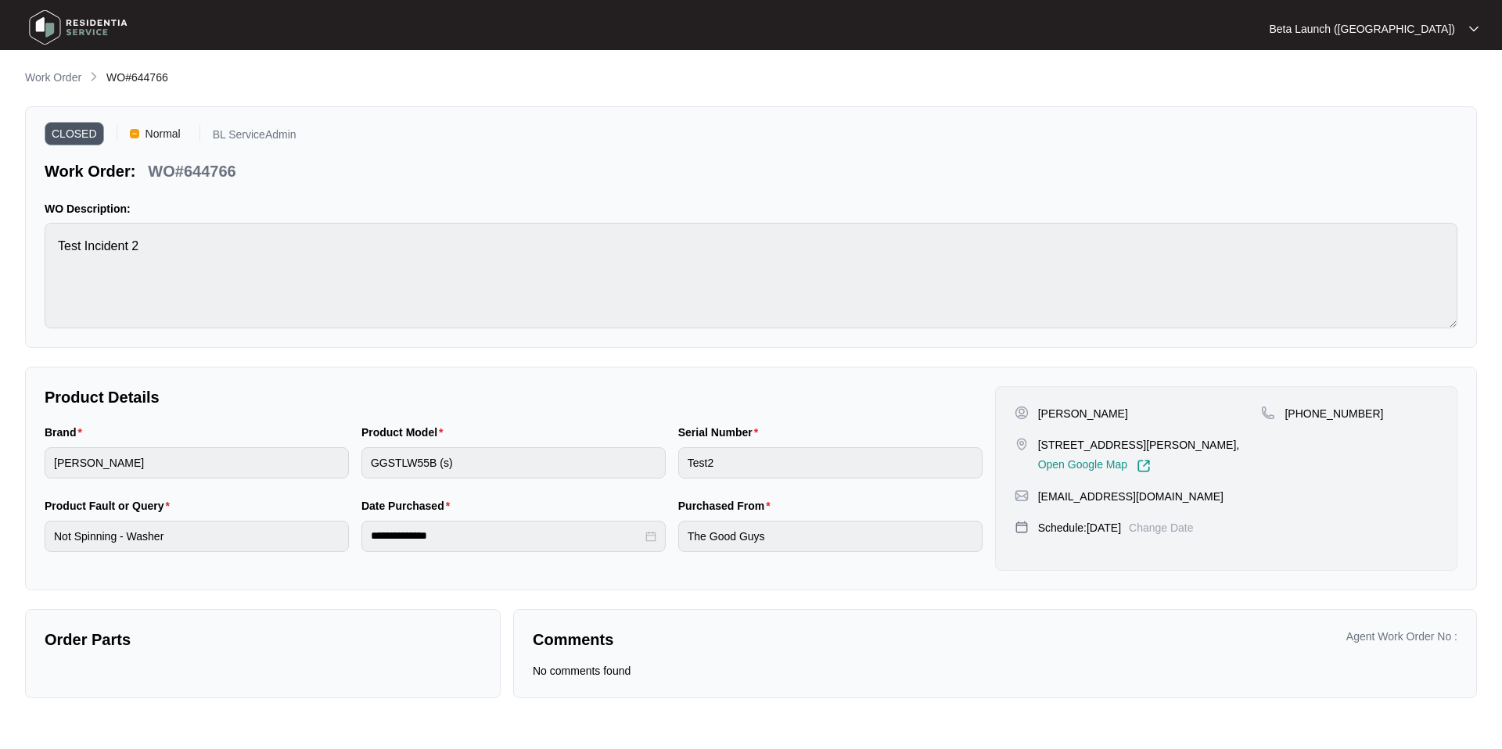
click at [157, 74] on span "WO#644766" at bounding box center [137, 77] width 62 height 13
copy span "644766"
